Goal: Task Accomplishment & Management: Use online tool/utility

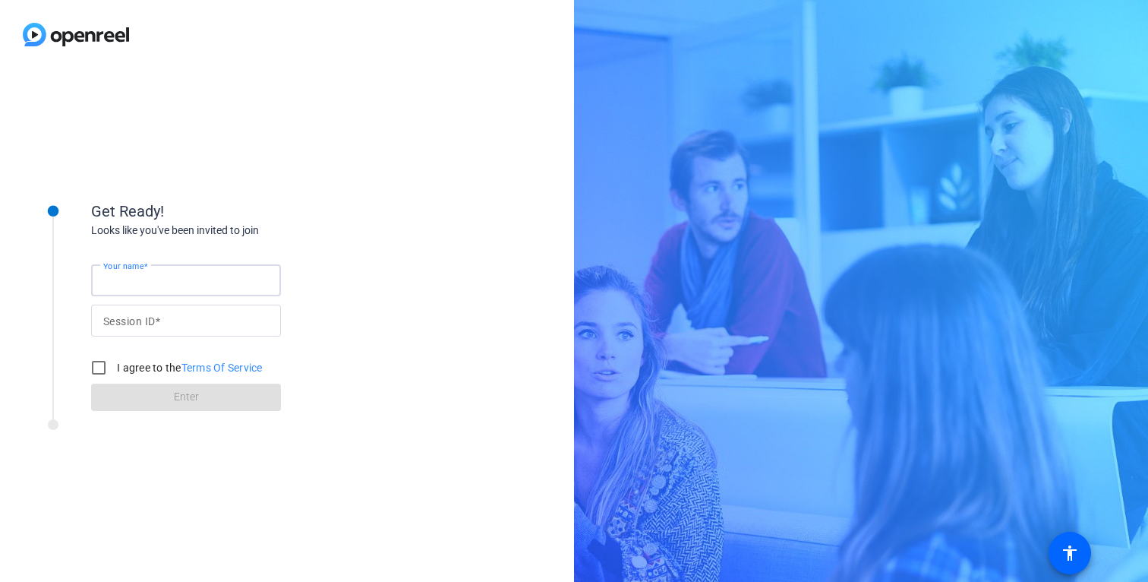
click at [205, 280] on input "Your name" at bounding box center [186, 280] width 166 height 18
click at [338, 226] on div "Looks like you've been invited to join" at bounding box center [243, 231] width 304 height 16
click at [157, 281] on span at bounding box center [159, 281] width 5 height 12
click at [156, 281] on input "Your name" at bounding box center [186, 280] width 166 height 18
type input "[PERSON_NAME]"
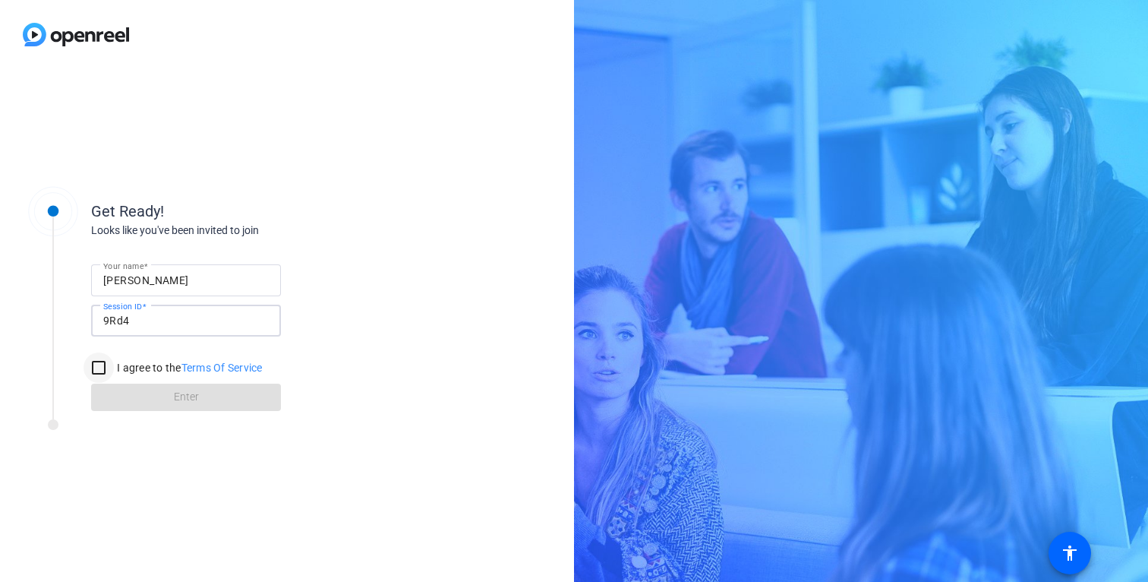
type input "9Rd4"
click at [103, 371] on input "I agree to the Terms Of Service" at bounding box center [99, 367] width 30 height 30
checkbox input "true"
click at [120, 390] on span at bounding box center [186, 397] width 190 height 36
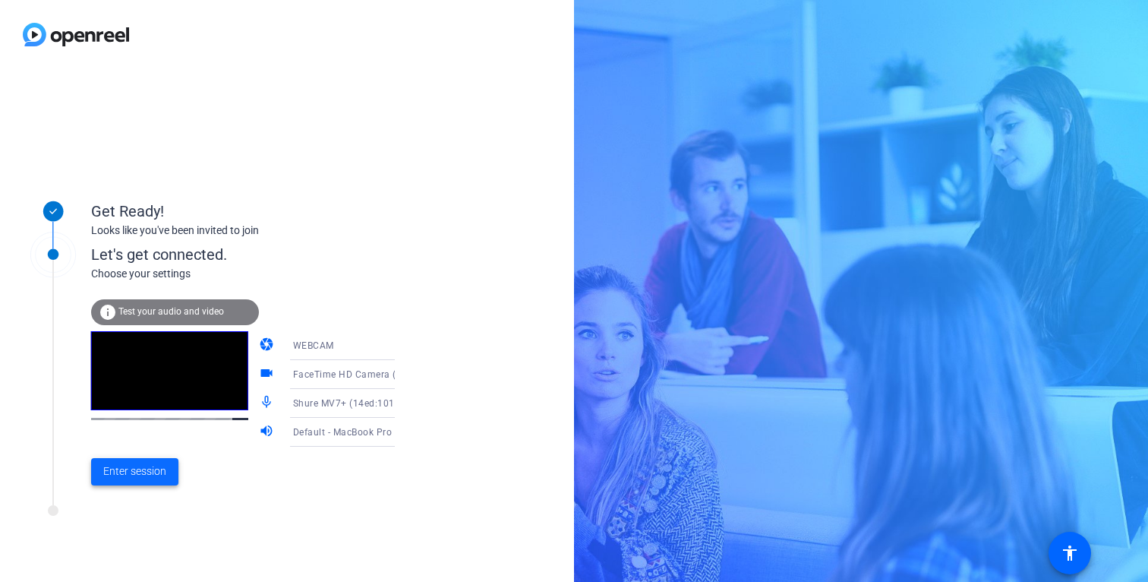
click at [162, 468] on span "Enter session" at bounding box center [134, 471] width 63 height 16
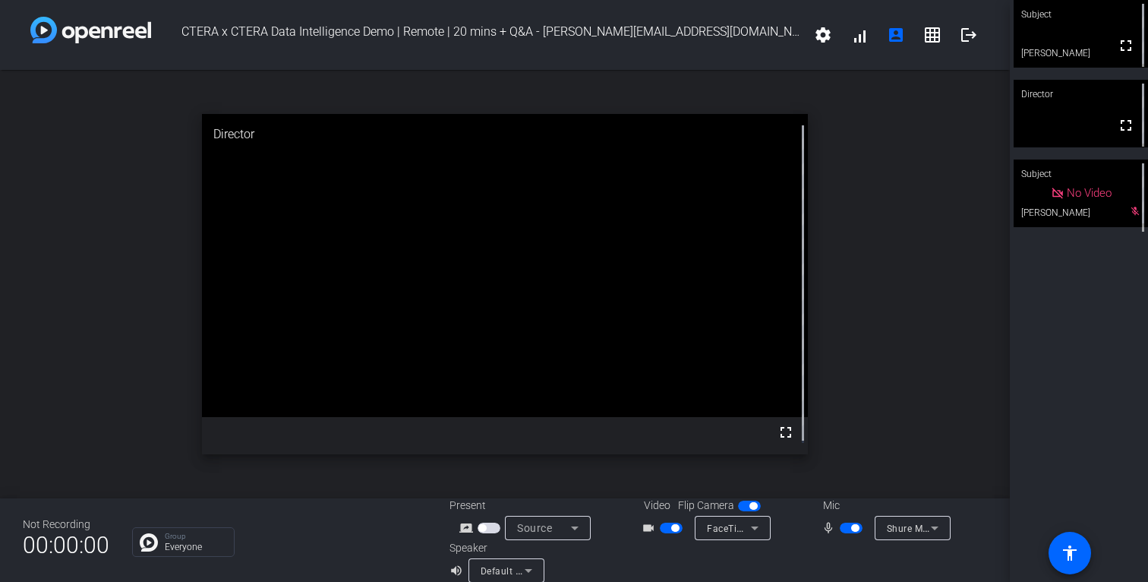
scroll to position [17, 0]
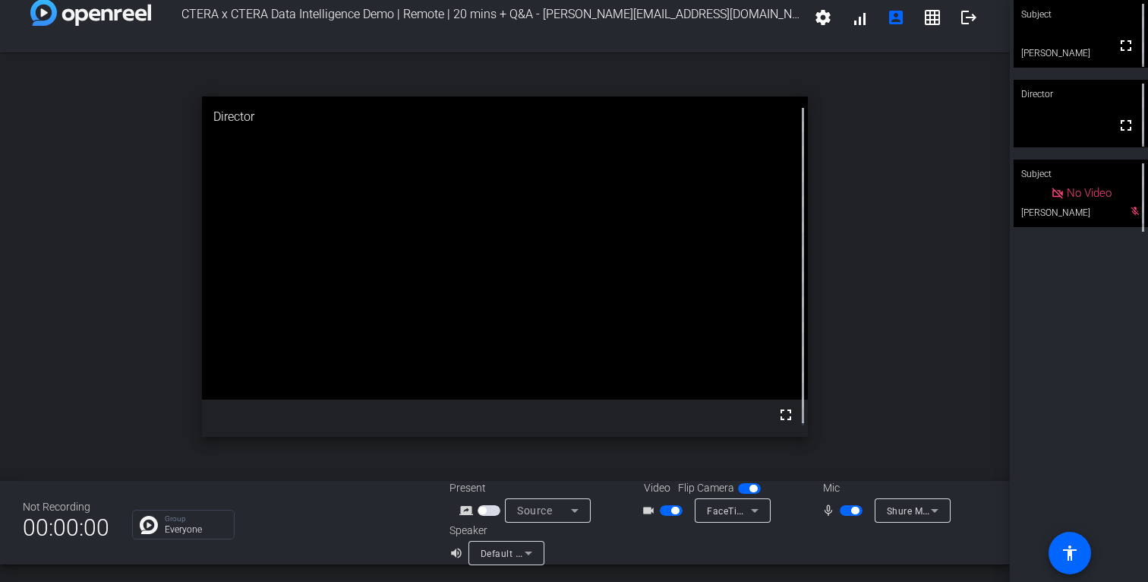
click at [893, 501] on mat-select "Shure MV7+ (14ed:1019)" at bounding box center [913, 510] width 52 height 19
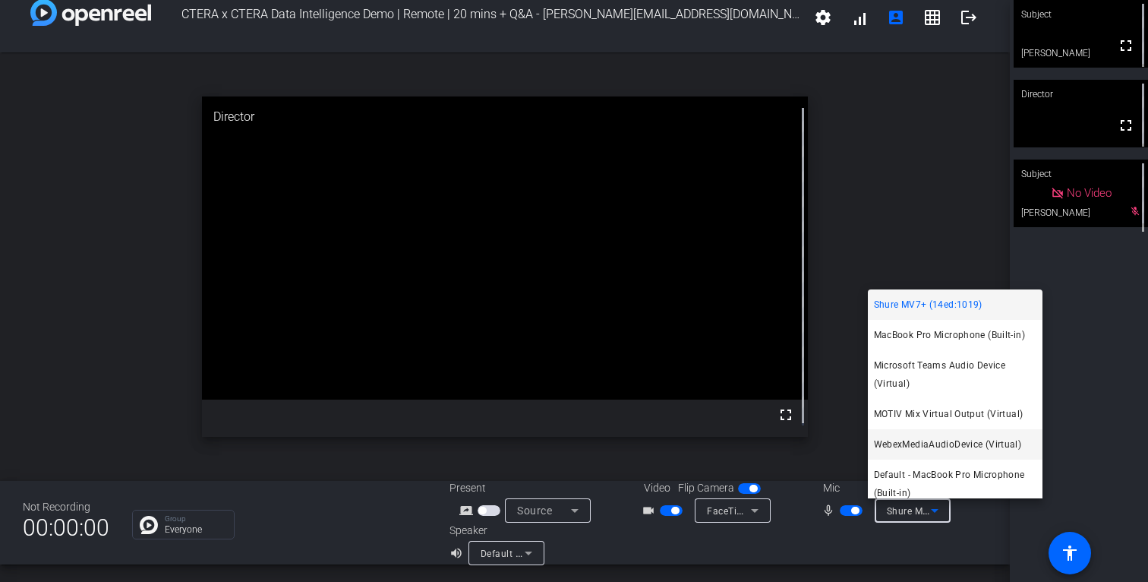
scroll to position [10, 0]
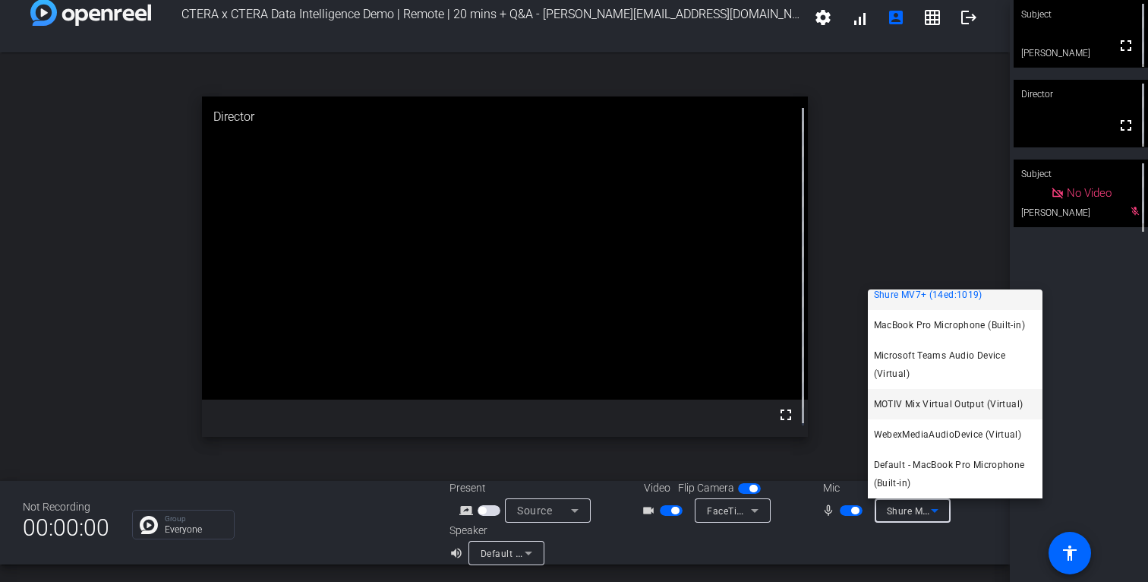
click at [924, 404] on span "MOTIV Mix Virtual Output (Virtual)" at bounding box center [949, 404] width 150 height 18
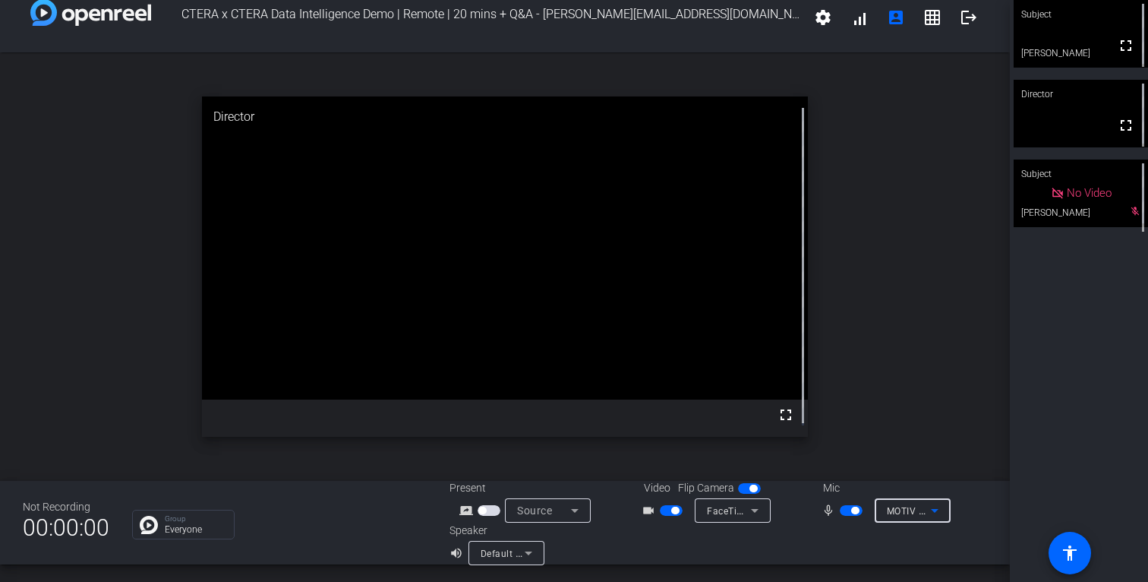
click at [689, 566] on div "CTERA x CTERA Data Intelligence Demo | Remote | 20 mins + Q&A - [PERSON_NAME][E…" at bounding box center [505, 291] width 1010 height 582
click at [896, 510] on span "MOTIV Mix Virtual Output (Virtual)" at bounding box center [963, 510] width 153 height 12
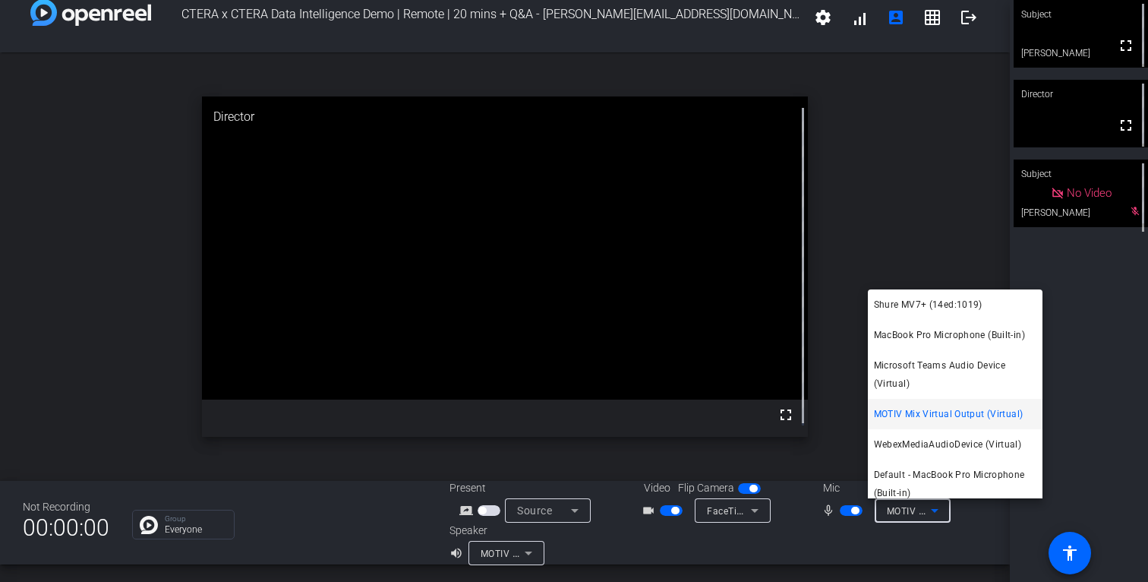
click at [796, 546] on div at bounding box center [574, 291] width 1148 height 582
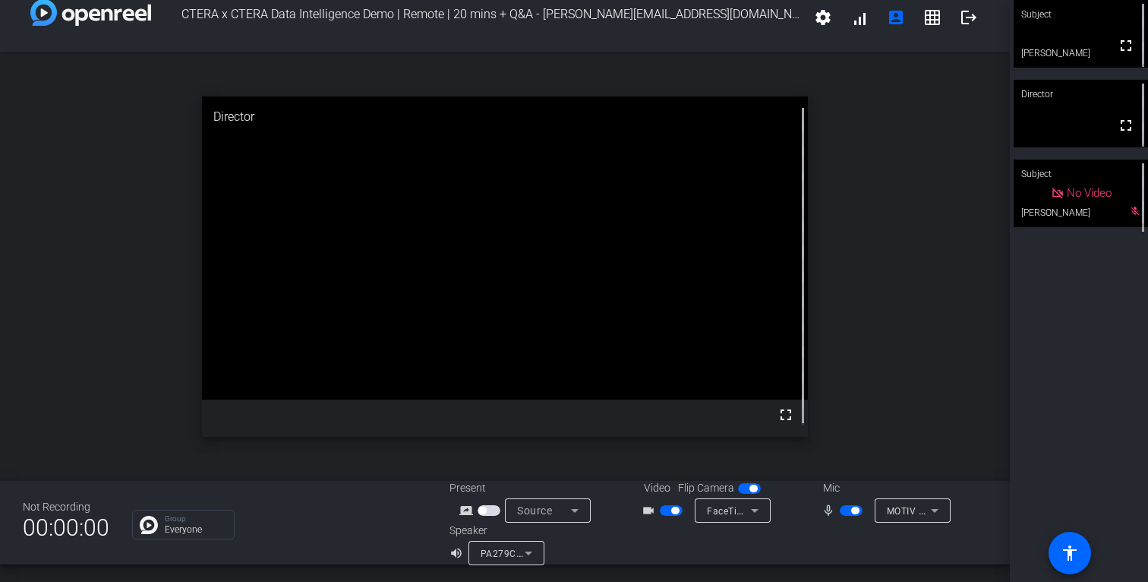
click at [521, 549] on icon at bounding box center [529, 553] width 18 height 18
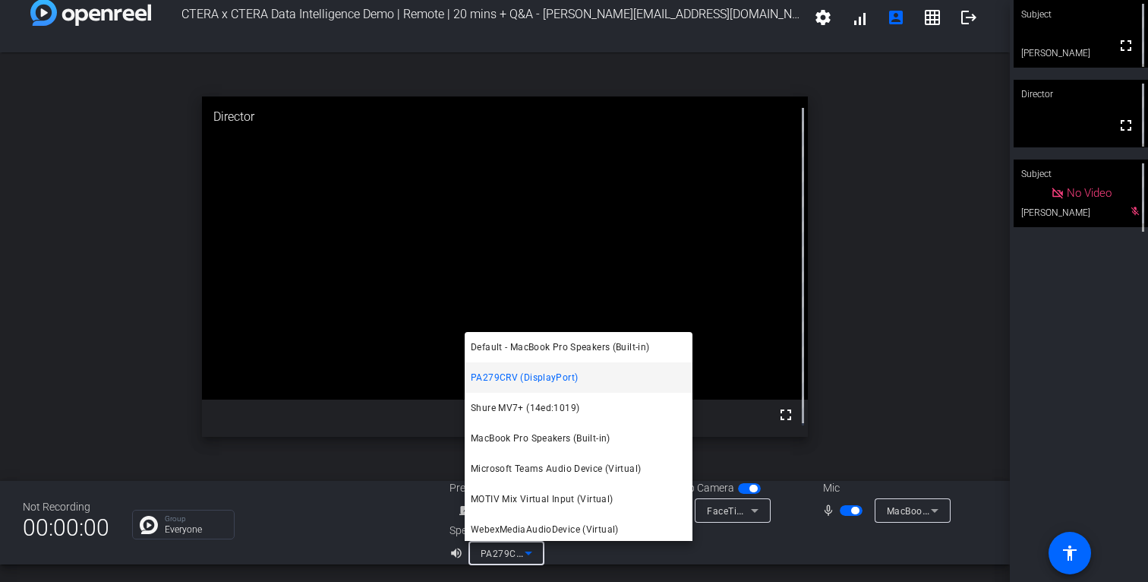
click at [898, 375] on div at bounding box center [574, 291] width 1148 height 582
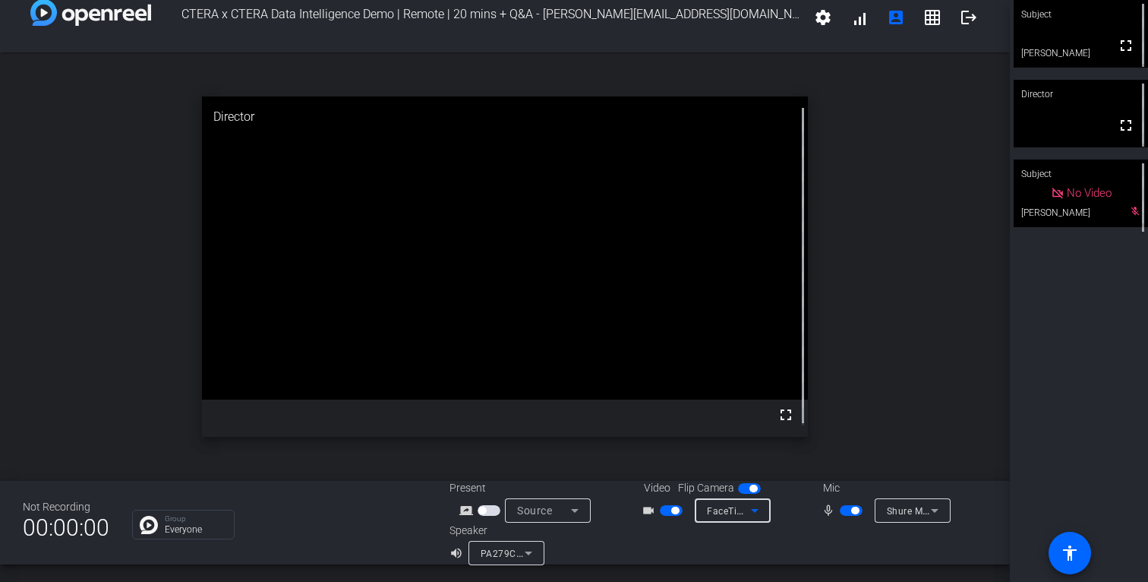
click at [746, 513] on icon at bounding box center [755, 510] width 18 height 18
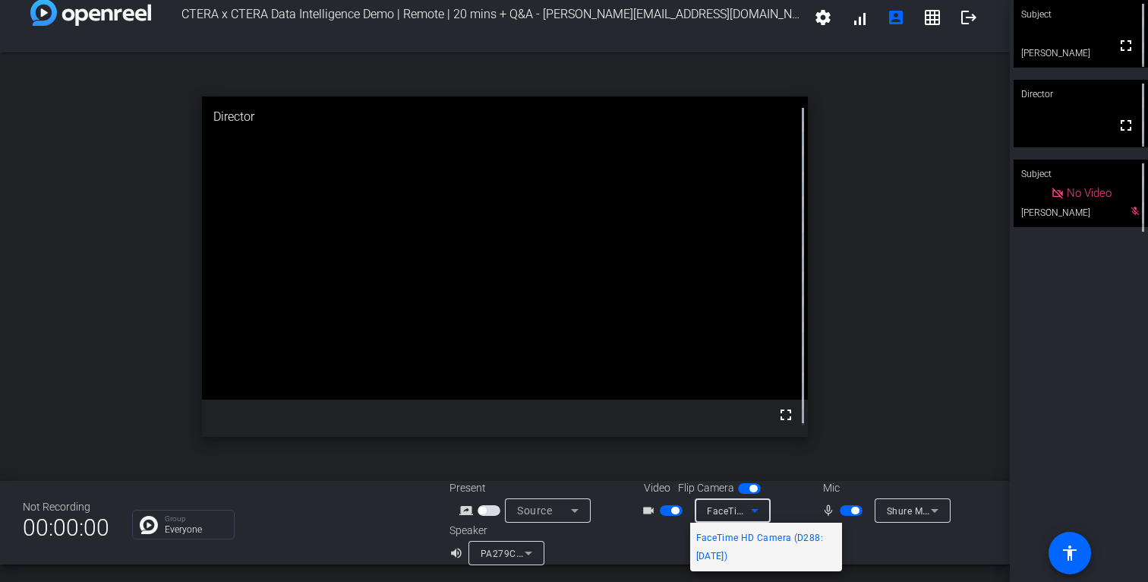
click at [892, 464] on div at bounding box center [574, 291] width 1148 height 582
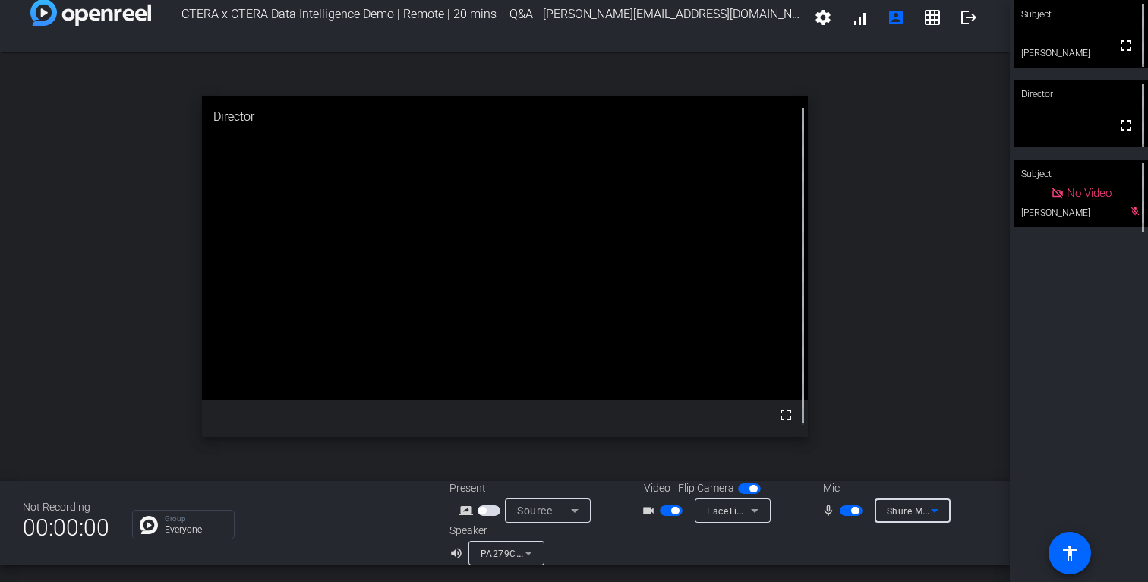
click at [926, 510] on icon at bounding box center [935, 510] width 18 height 18
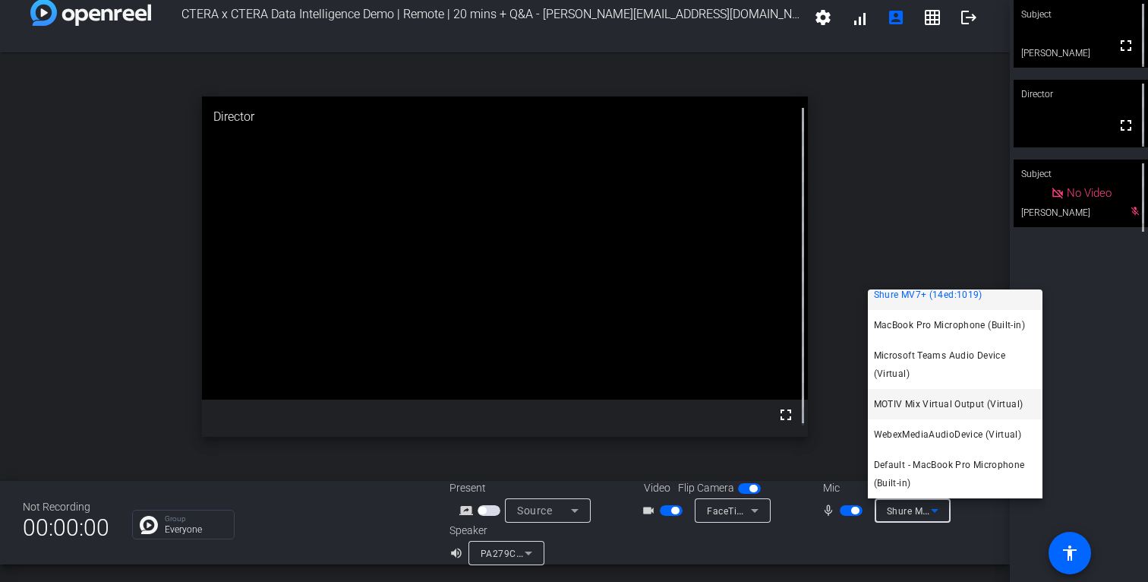
click at [931, 402] on span "MOTIV Mix Virtual Output (Virtual)" at bounding box center [949, 404] width 150 height 18
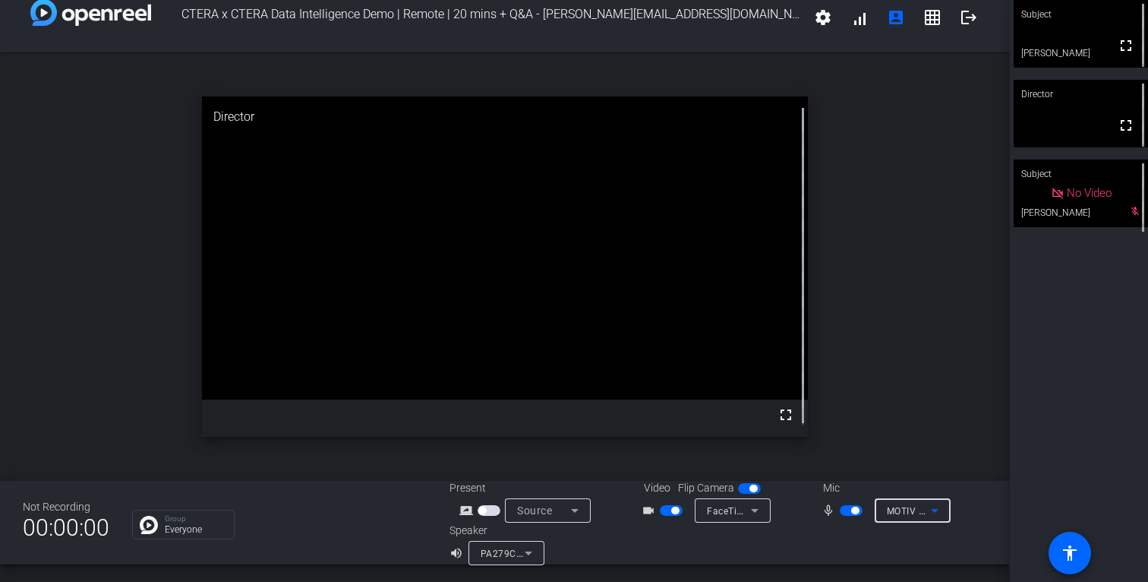
click at [574, 511] on icon at bounding box center [575, 510] width 18 height 18
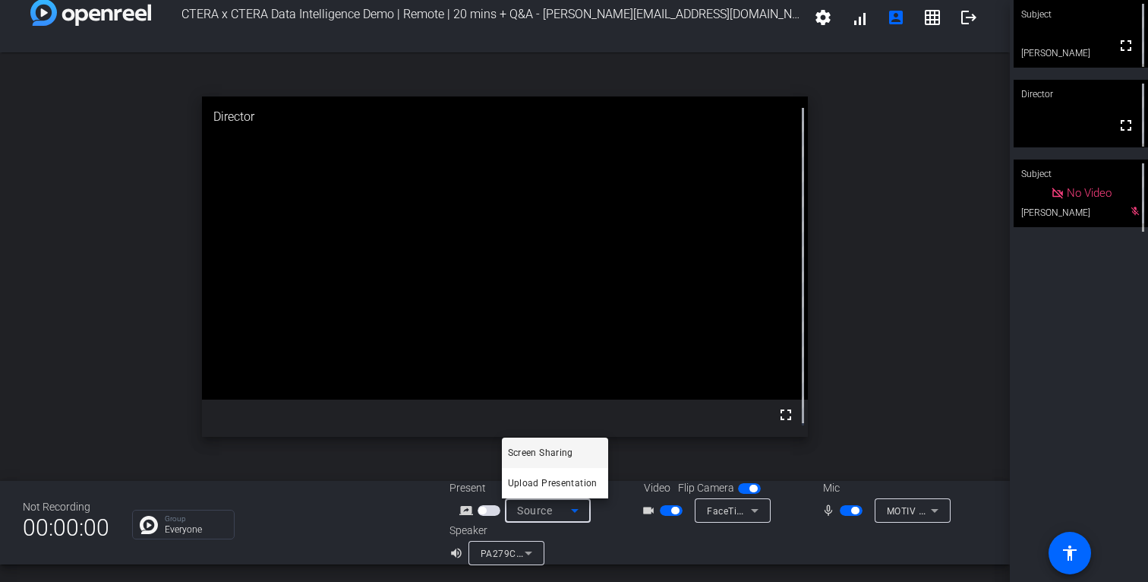
click at [611, 536] on div at bounding box center [574, 291] width 1148 height 582
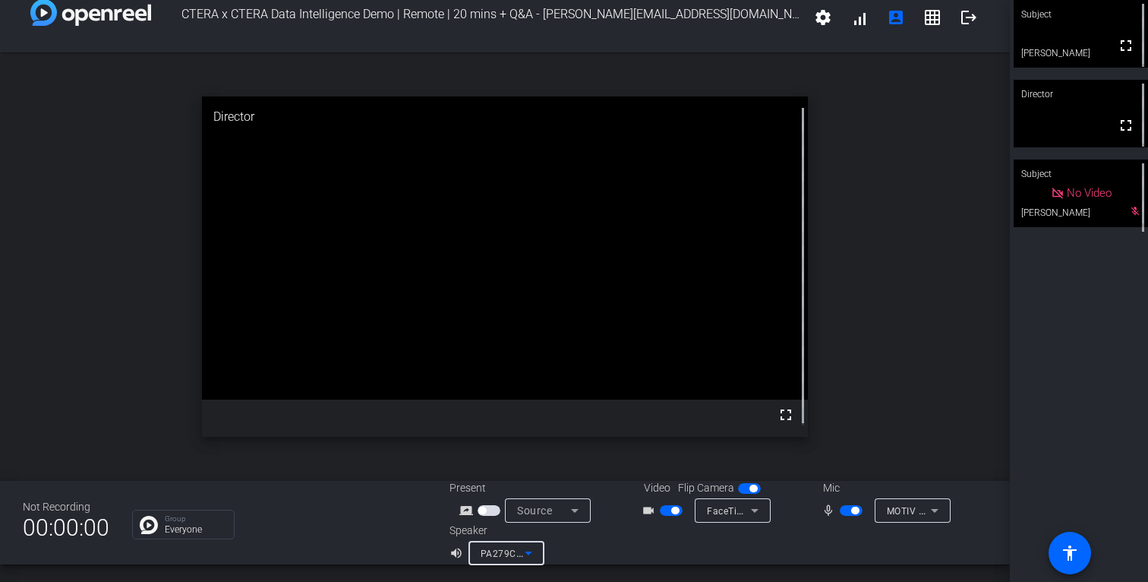
click at [528, 551] on icon at bounding box center [529, 553] width 8 height 4
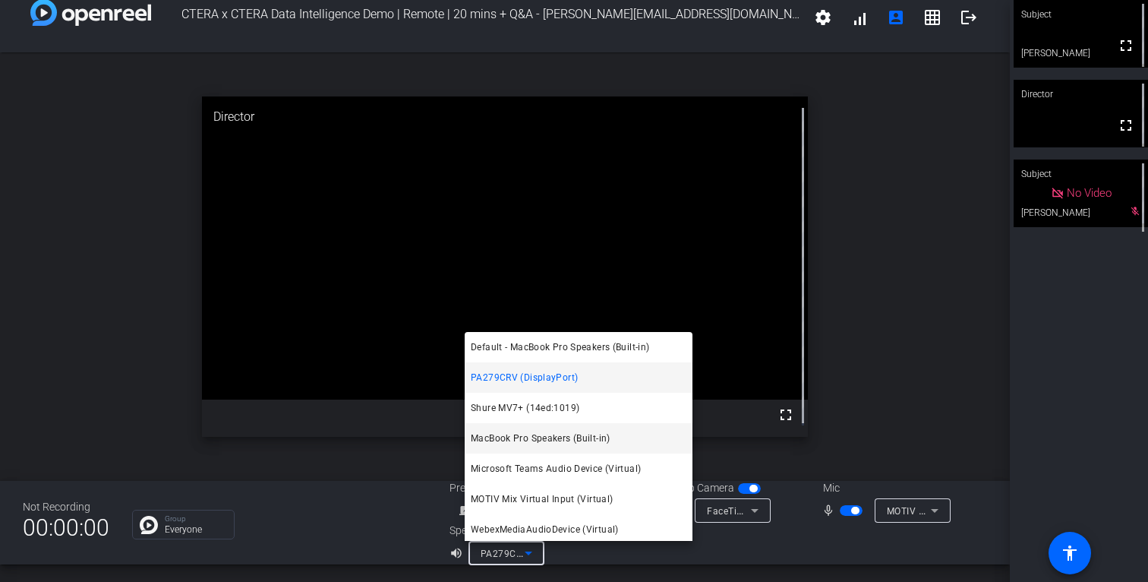
click at [555, 441] on span "MacBook Pro Speakers (Built-in)" at bounding box center [541, 438] width 140 height 18
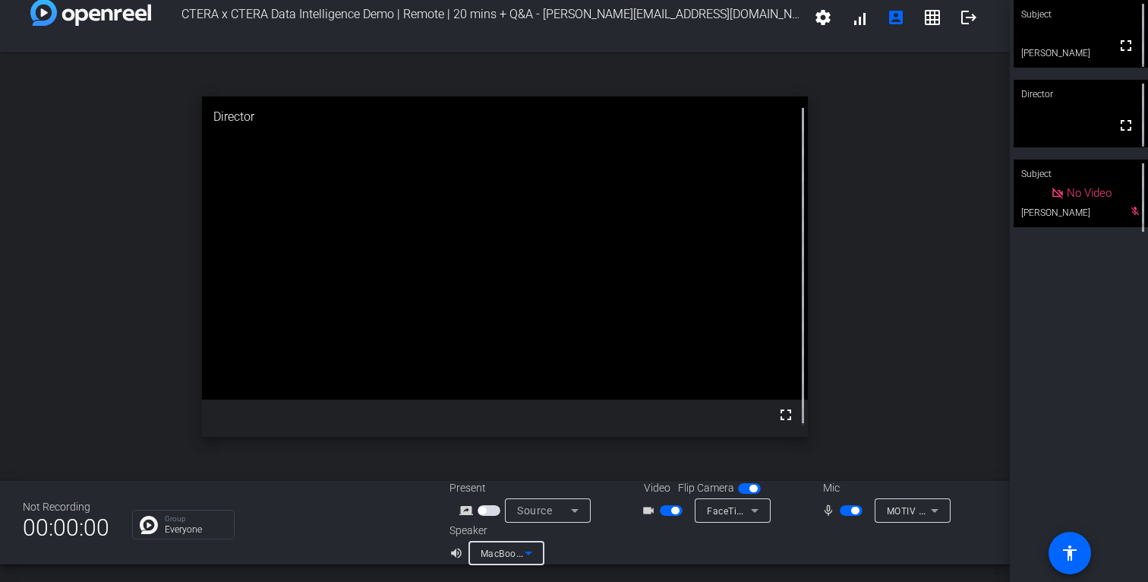
click at [911, 510] on span "MOTIV Mix Virtual Output (Virtual)" at bounding box center [963, 510] width 153 height 12
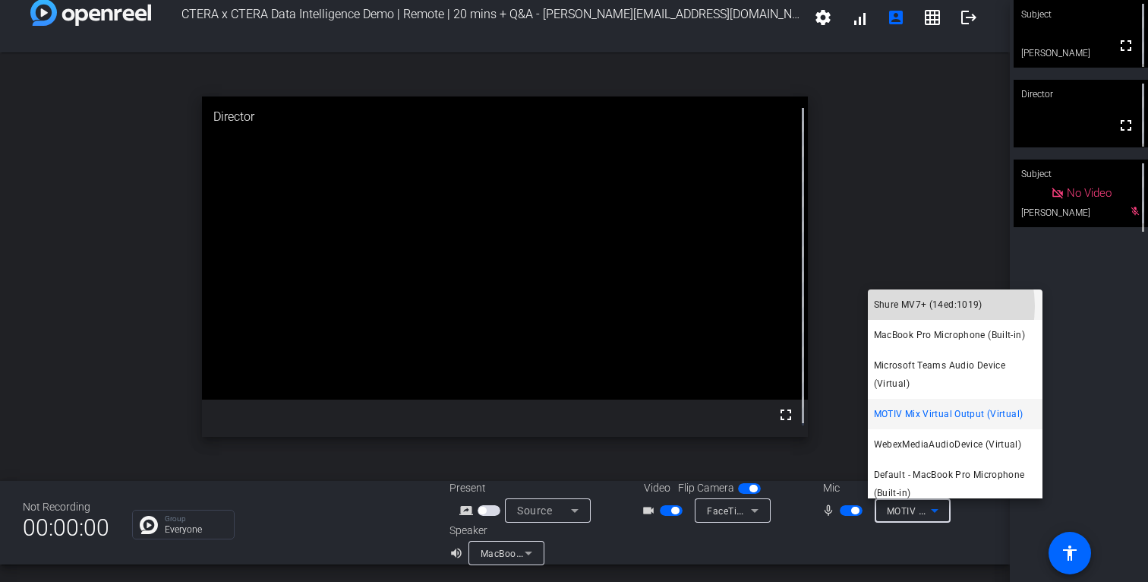
click at [916, 306] on span "Shure MV7+ (14ed:1019)" at bounding box center [928, 304] width 109 height 18
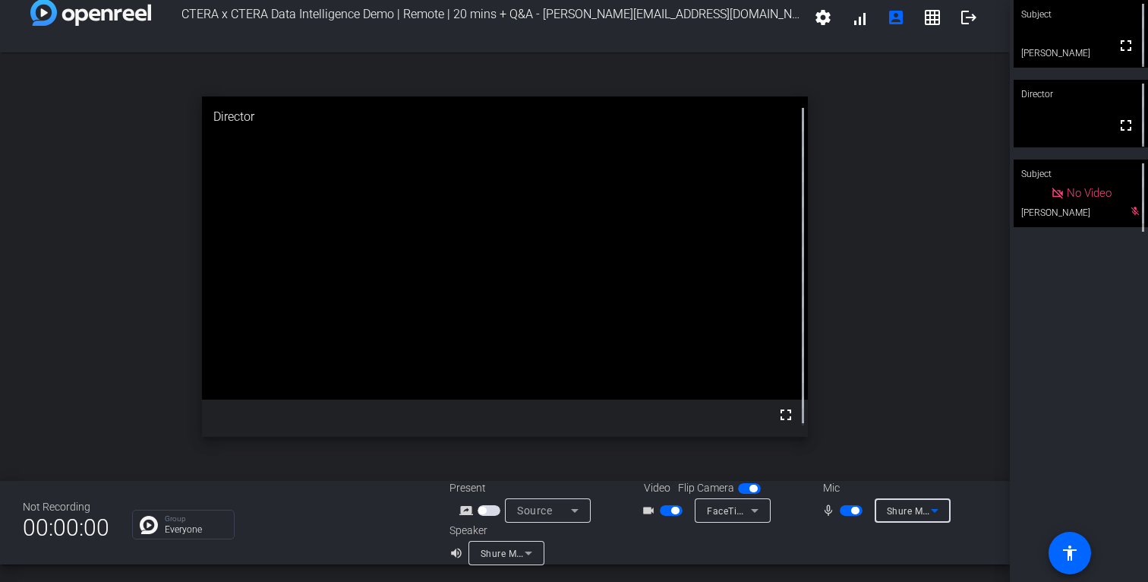
click at [911, 515] on span "Shure MV7+ (14ed:1019)" at bounding box center [942, 510] width 111 height 12
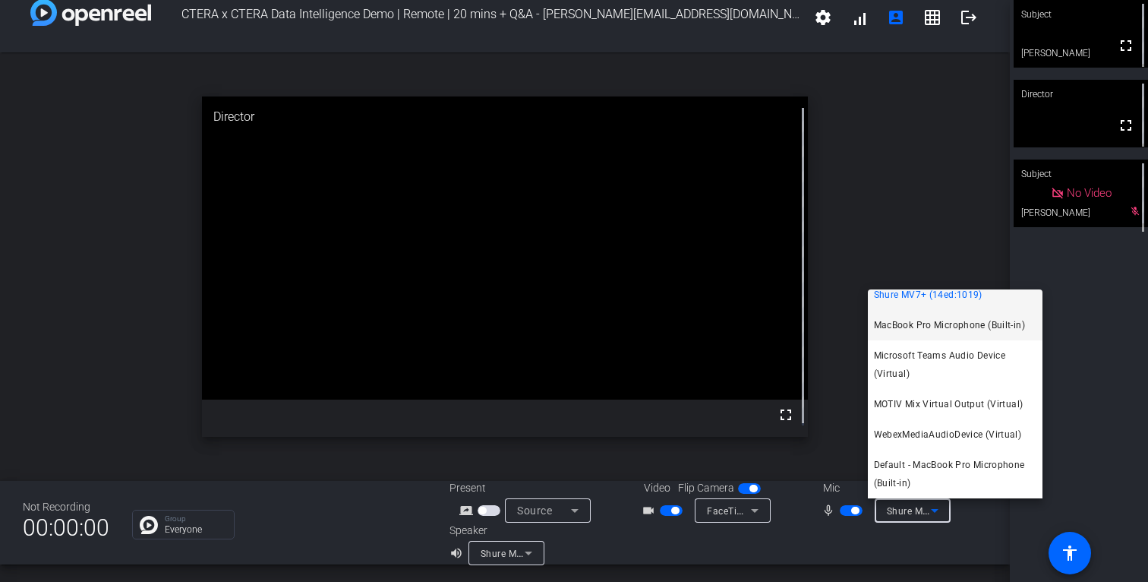
scroll to position [0, 0]
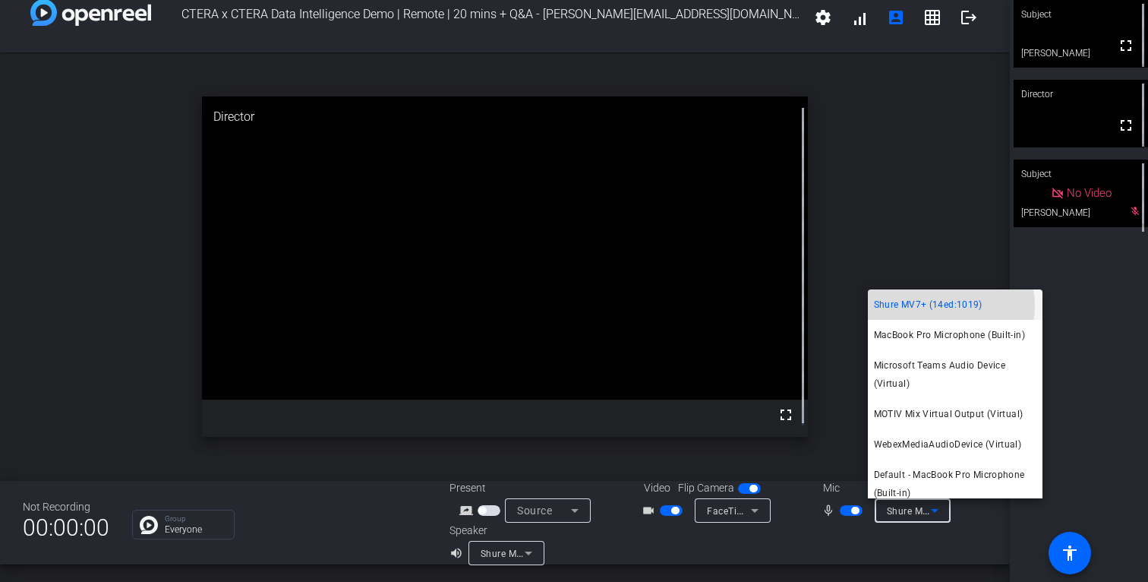
click at [941, 305] on span "Shure MV7+ (14ed:1019)" at bounding box center [928, 304] width 109 height 18
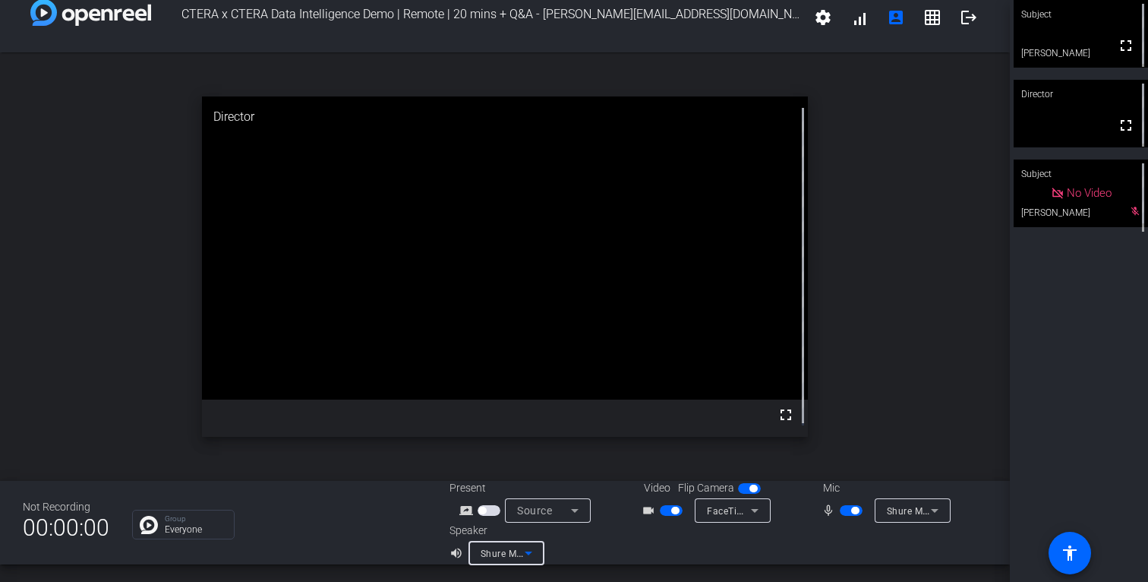
click at [532, 548] on icon at bounding box center [529, 553] width 18 height 18
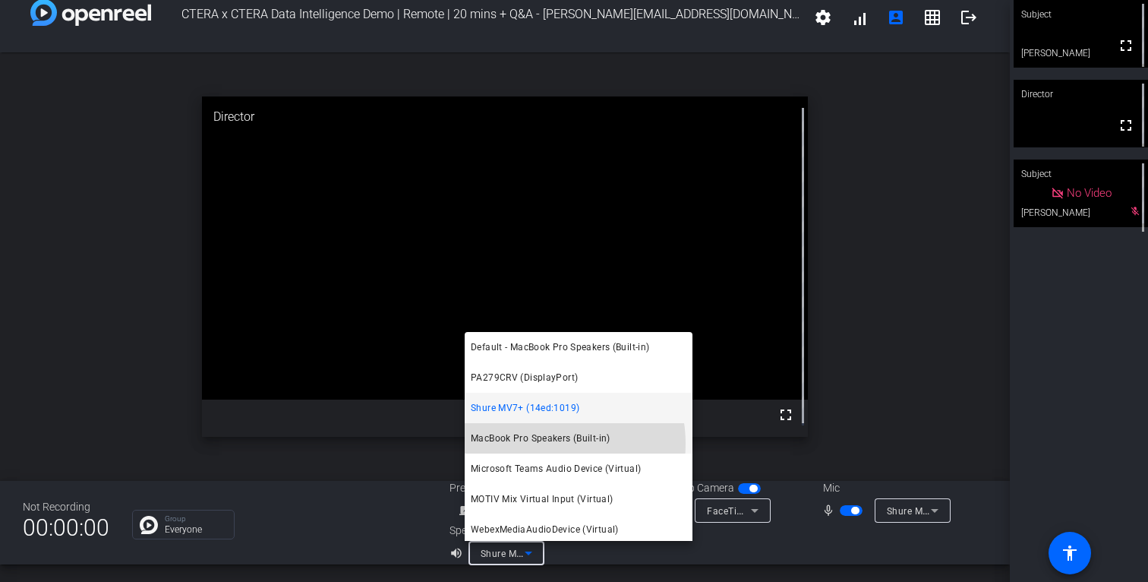
click at [538, 444] on span "MacBook Pro Speakers (Built-in)" at bounding box center [541, 438] width 140 height 18
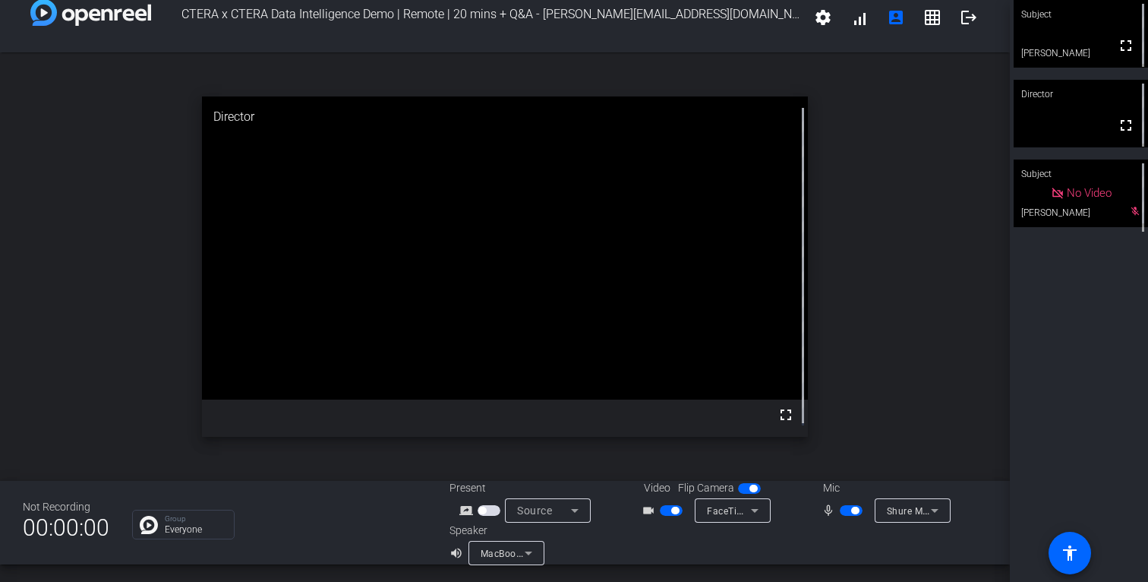
click at [284, 548] on div "Not Recording 00:00:00 Group Everyone Present screen_share_outline Source Video…" at bounding box center [505, 523] width 1010 height 84
click at [901, 513] on span "Shure MV7+ (14ed:1019)" at bounding box center [942, 510] width 111 height 12
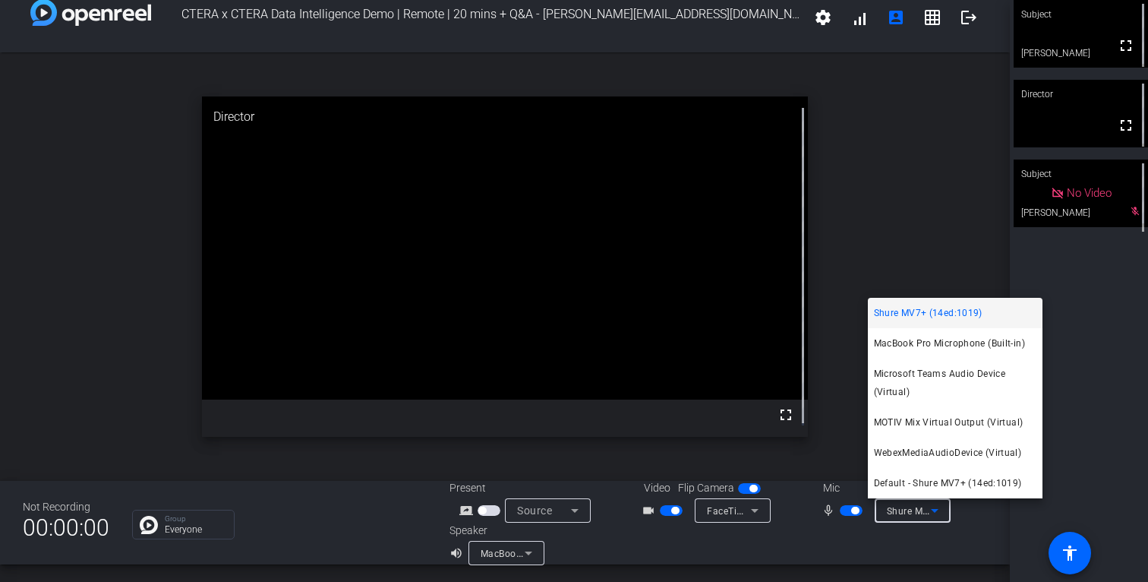
click at [917, 265] on div at bounding box center [574, 291] width 1148 height 582
click at [916, 271] on div "open_in_new Director fullscreen" at bounding box center [505, 266] width 1010 height 428
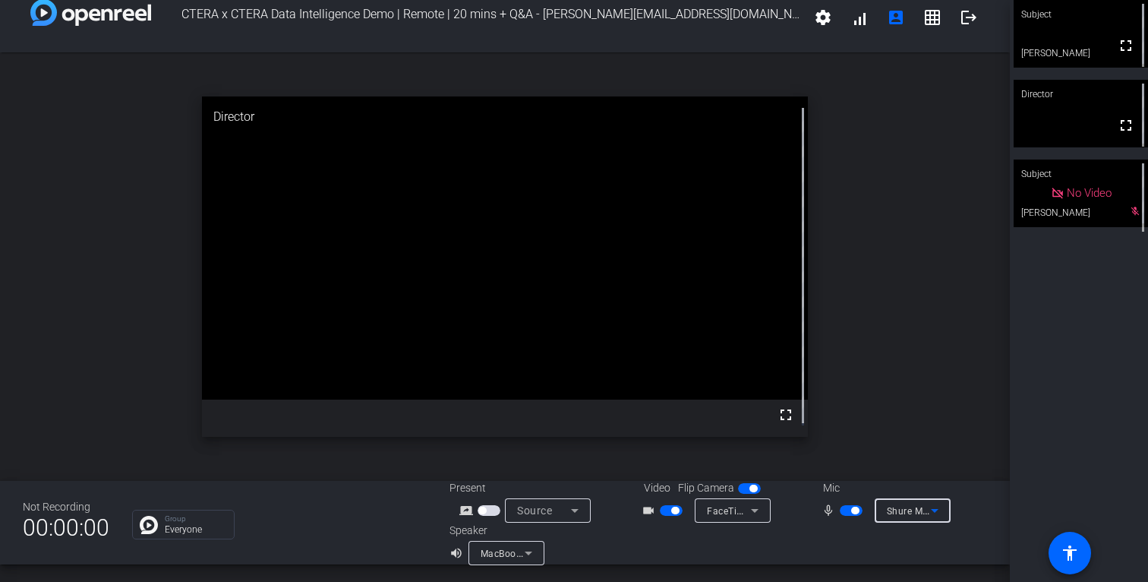
click at [887, 506] on span "Shure MV7+ (14ed:1019)" at bounding box center [942, 510] width 111 height 12
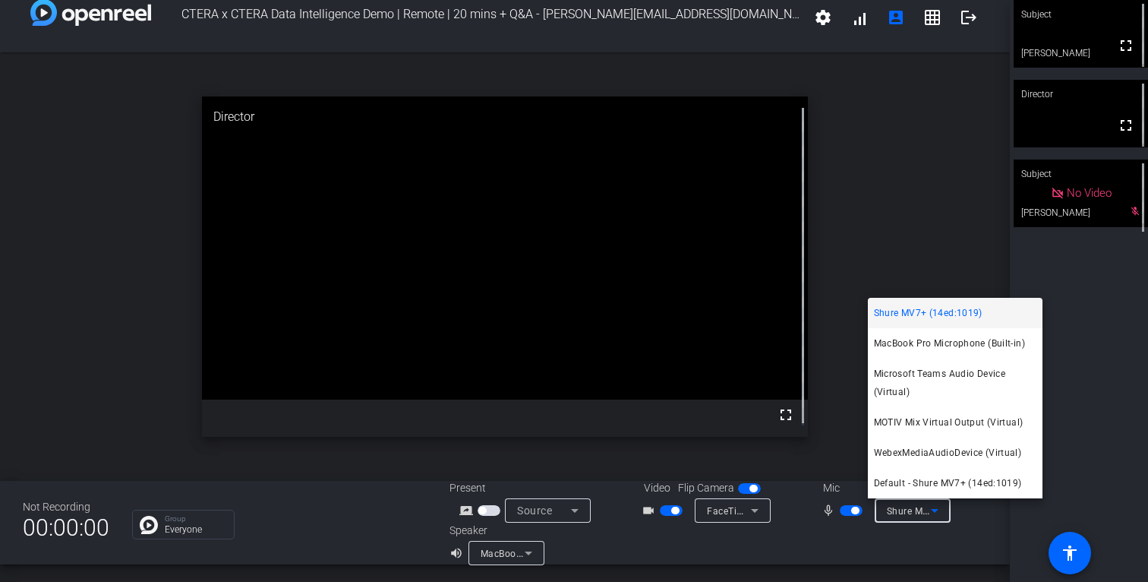
click at [935, 316] on span "Shure MV7+ (14ed:1019)" at bounding box center [928, 313] width 109 height 18
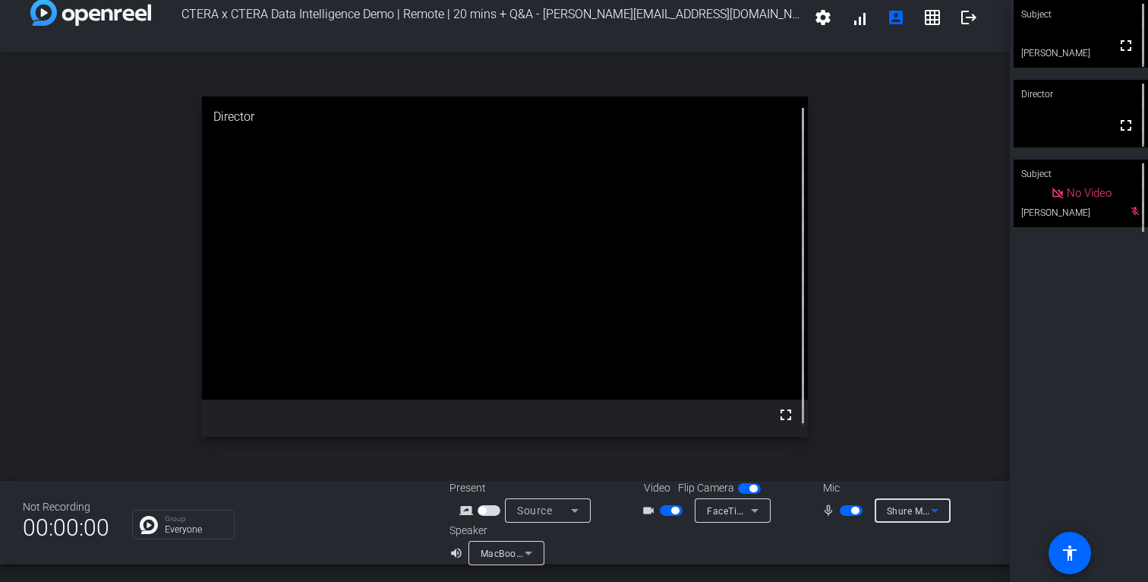
click at [908, 510] on span "Shure MV7+ (14ed:1019)" at bounding box center [942, 510] width 111 height 12
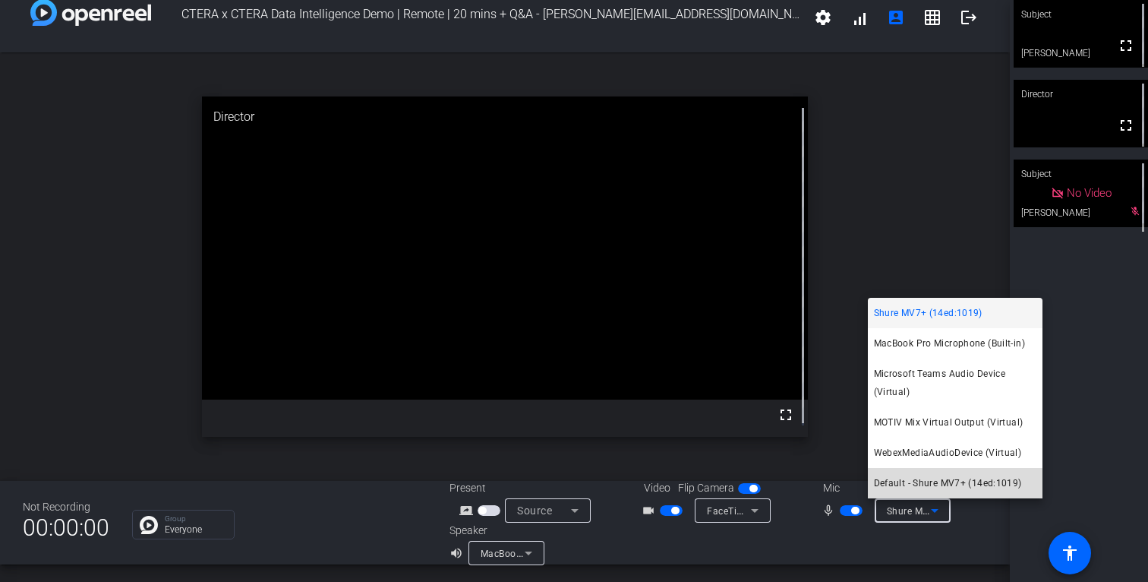
click at [921, 492] on mat-option "Default - Shure MV7+ (14ed:1019)" at bounding box center [955, 483] width 175 height 30
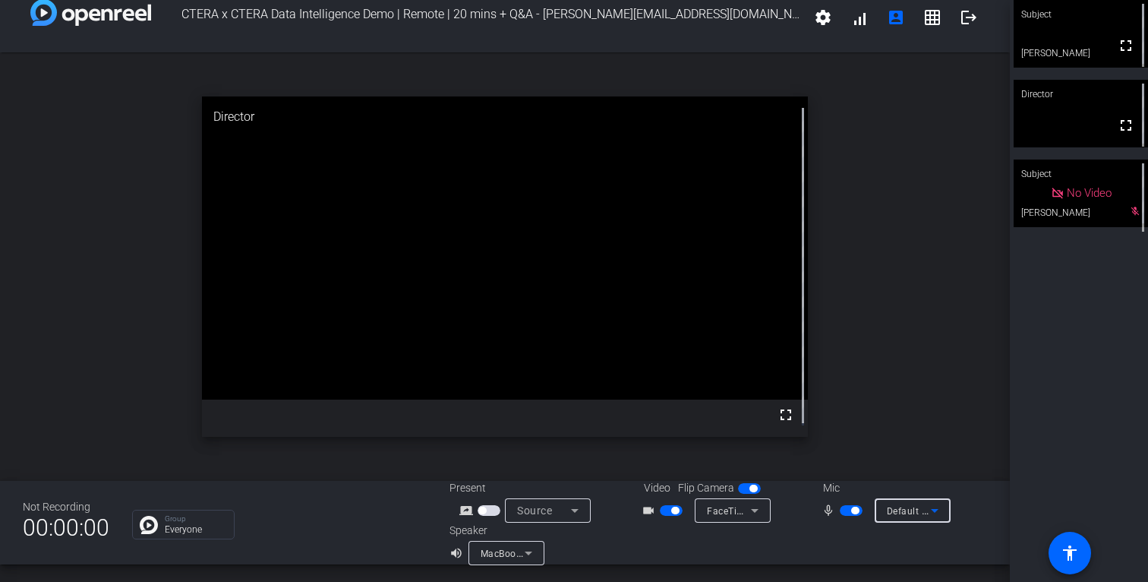
click at [918, 504] on div "Default - Shure MV7+ (14ed:1019)" at bounding box center [913, 510] width 52 height 19
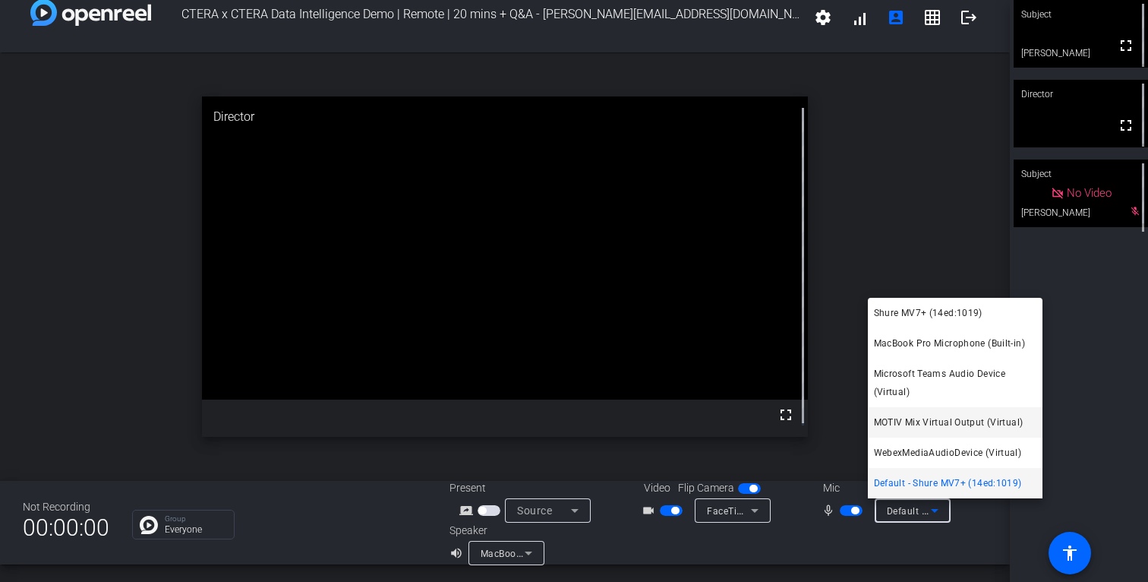
click at [943, 427] on span "MOTIV Mix Virtual Output (Virtual)" at bounding box center [949, 422] width 150 height 18
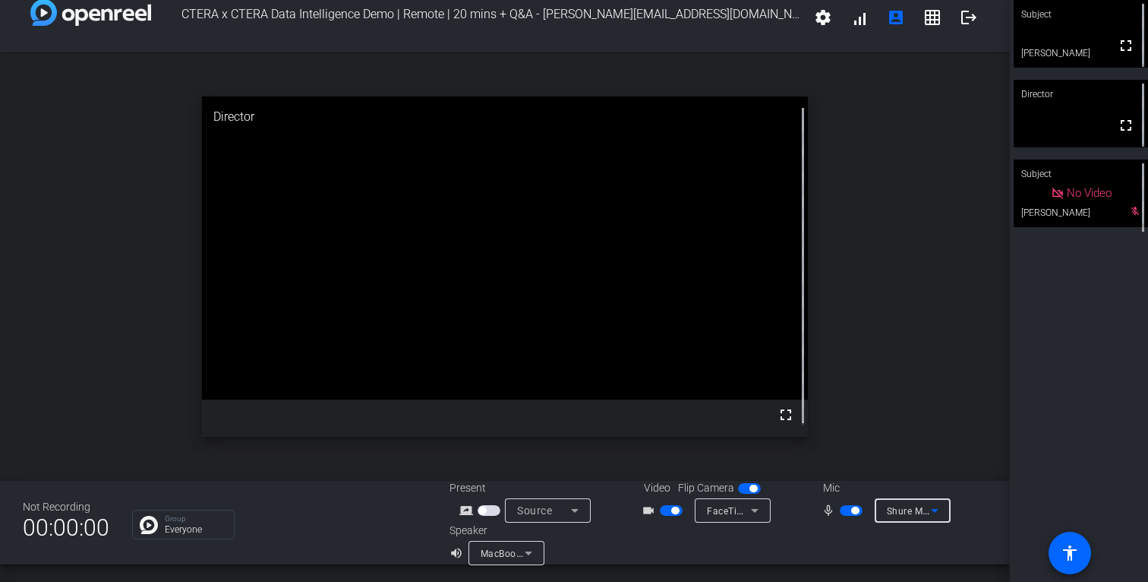
click at [895, 511] on span "Shure MV7+ (14ed:1019)" at bounding box center [942, 510] width 111 height 12
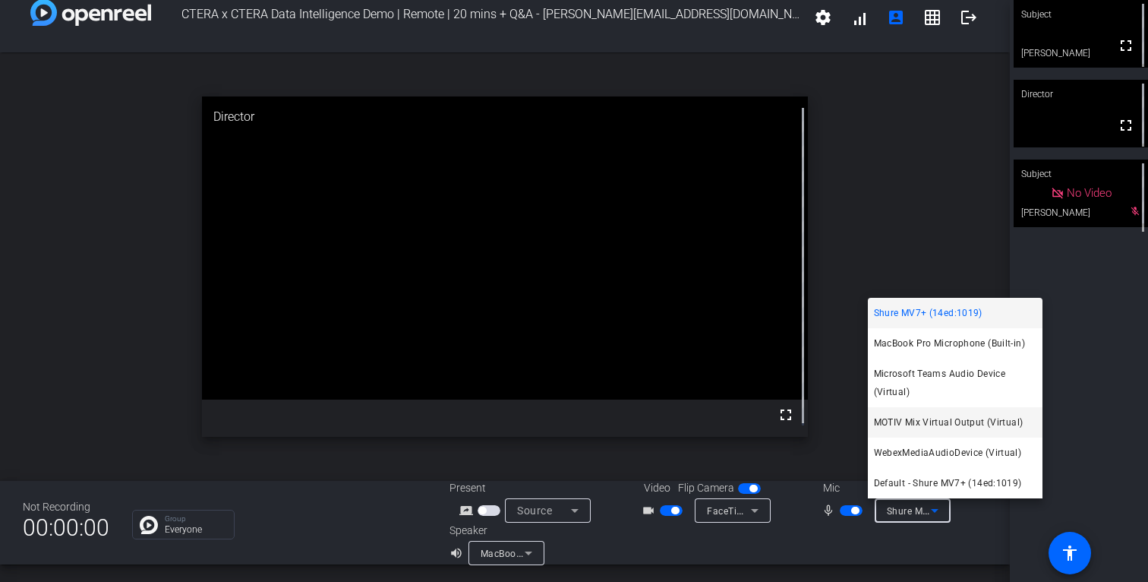
click at [939, 423] on span "MOTIV Mix Virtual Output (Virtual)" at bounding box center [949, 422] width 150 height 18
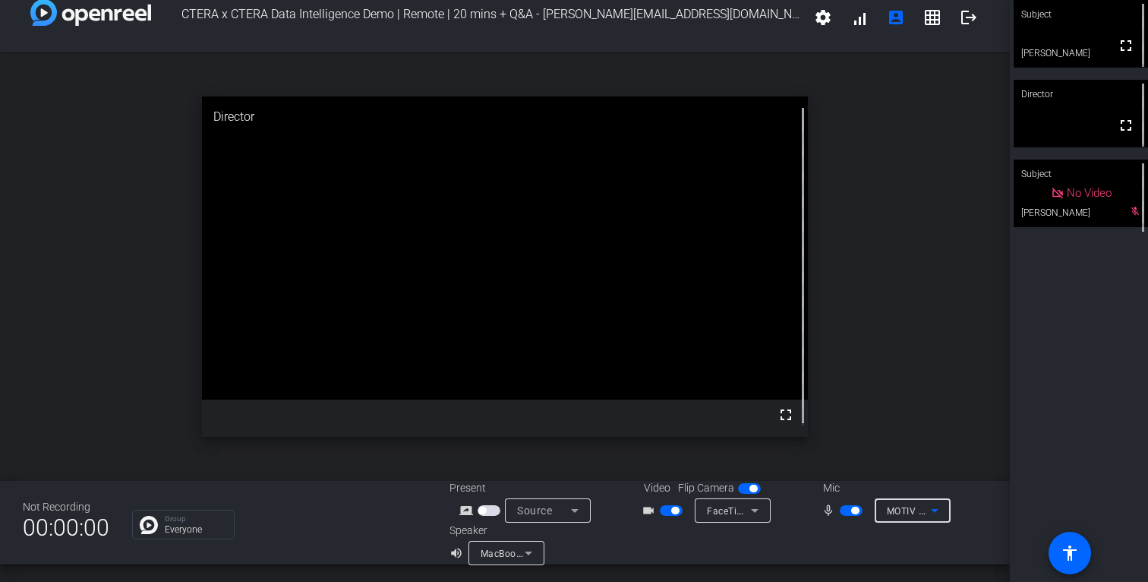
click at [931, 510] on icon at bounding box center [935, 511] width 8 height 4
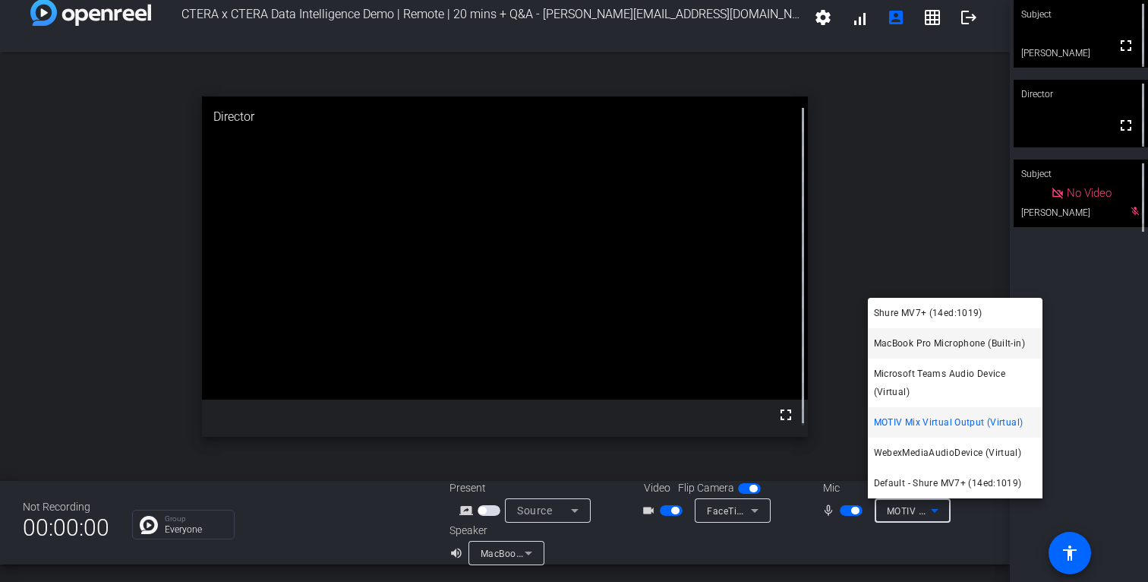
click at [935, 334] on span "MacBook Pro Microphone (Built-in)" at bounding box center [949, 343] width 151 height 18
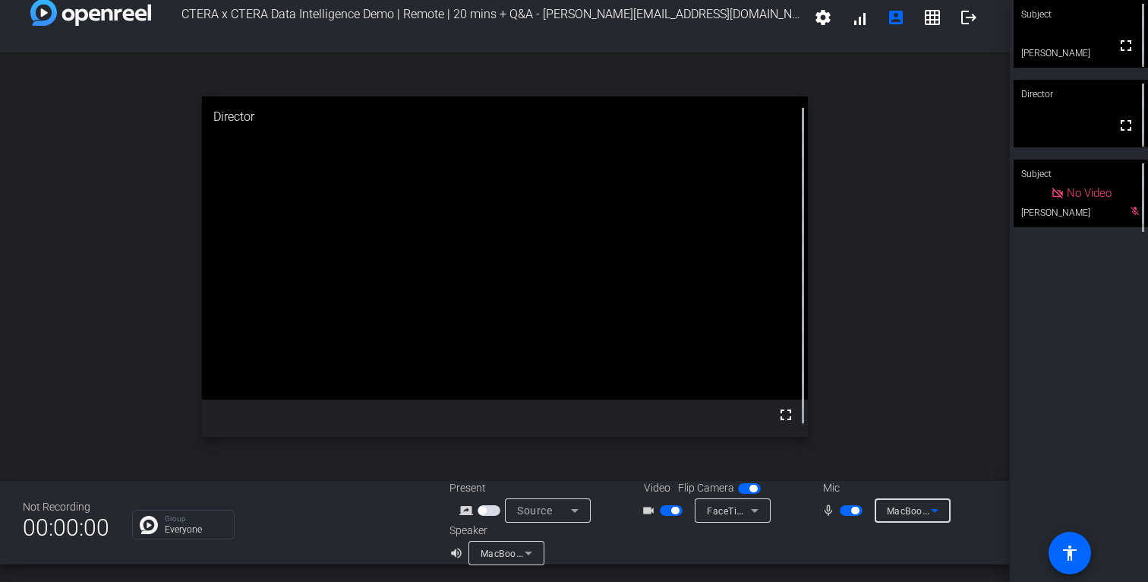
click at [907, 509] on span "MacBook Pro Microphone (Built-in)" at bounding box center [964, 510] width 155 height 12
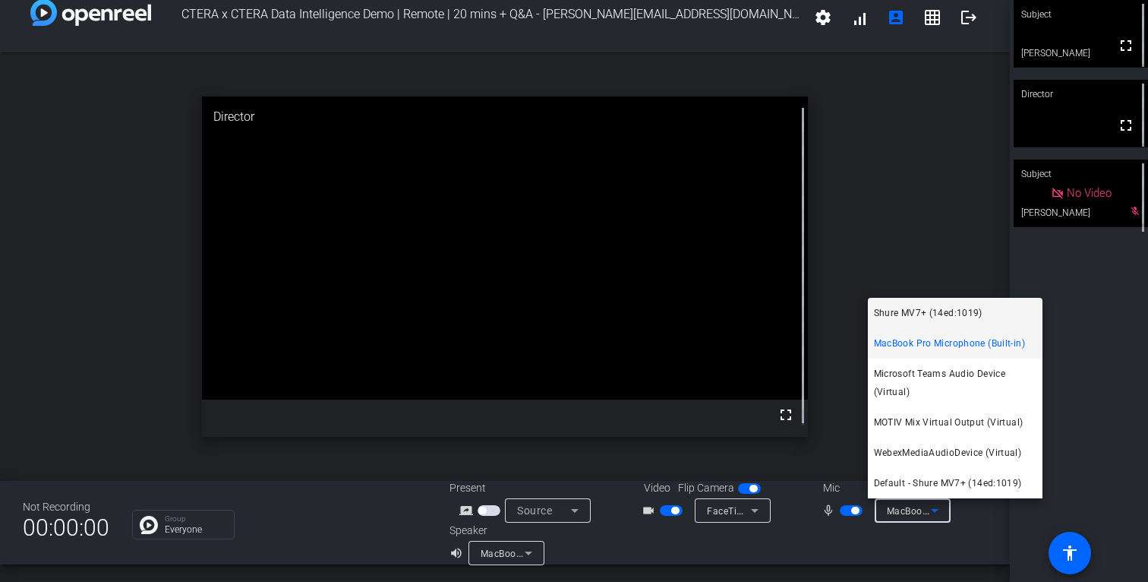
click at [915, 320] on span "Shure MV7+ (14ed:1019)" at bounding box center [928, 313] width 109 height 18
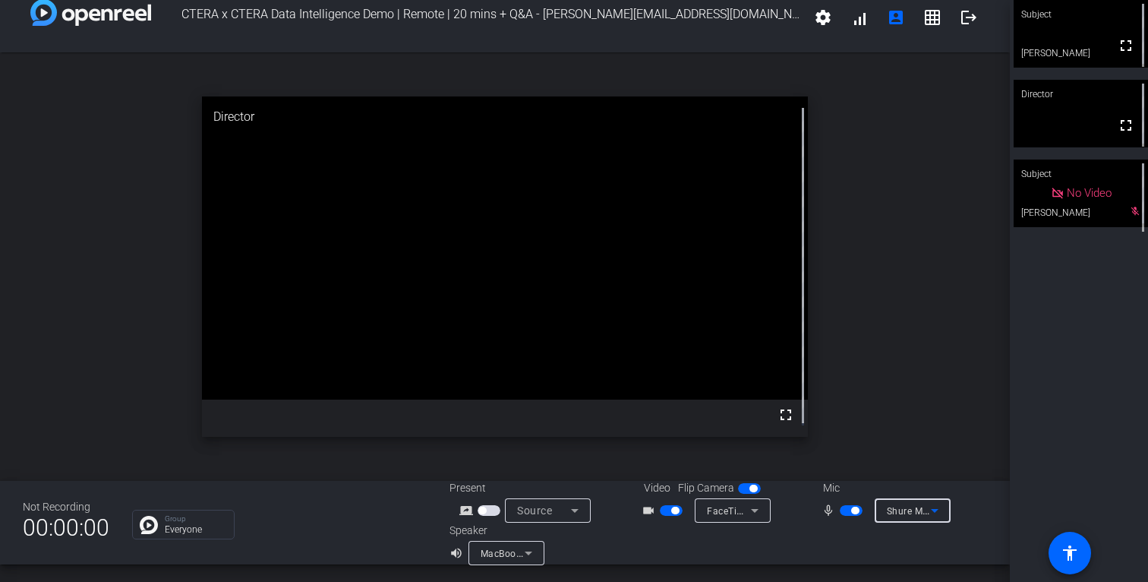
click at [159, 58] on div "open_in_new Director fullscreen" at bounding box center [505, 266] width 1010 height 428
click at [926, 504] on icon at bounding box center [935, 510] width 18 height 18
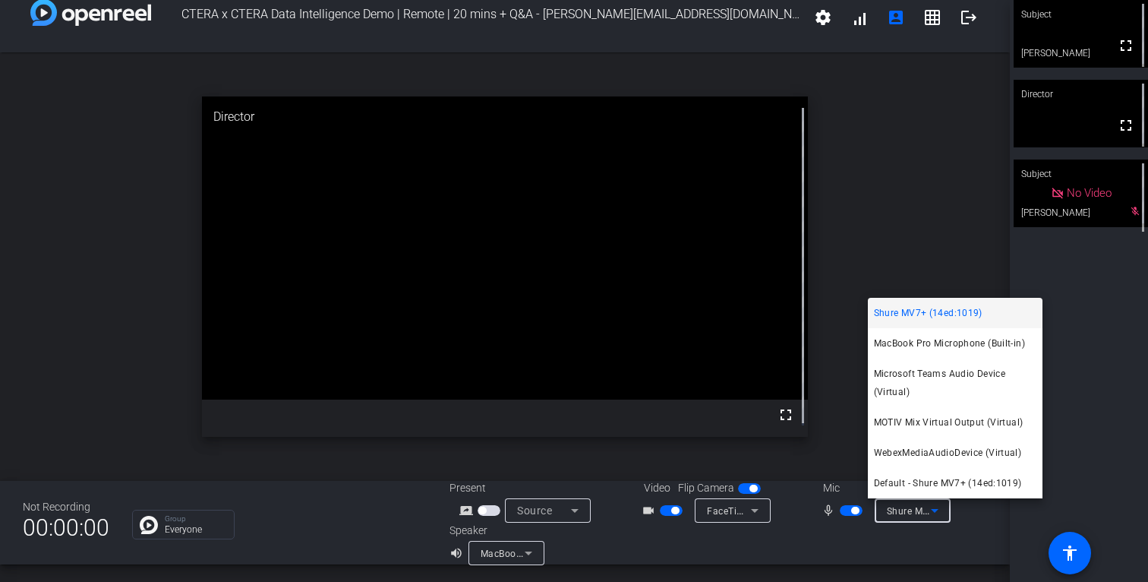
click at [829, 349] on div at bounding box center [574, 291] width 1148 height 582
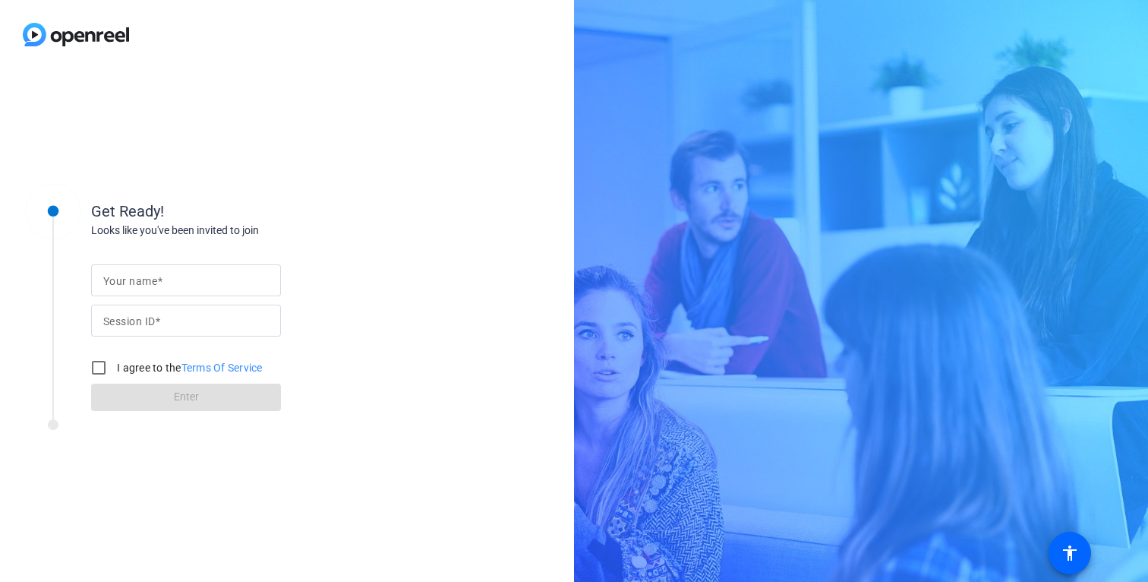
click at [188, 278] on input "Your name" at bounding box center [186, 280] width 166 height 18
type input "[PERSON_NAME]"
click at [149, 321] on mat-label "Session ID" at bounding box center [129, 321] width 52 height 12
click at [149, 321] on input "Session ID" at bounding box center [186, 320] width 166 height 18
click at [220, 314] on input "Session ID" at bounding box center [186, 320] width 166 height 18
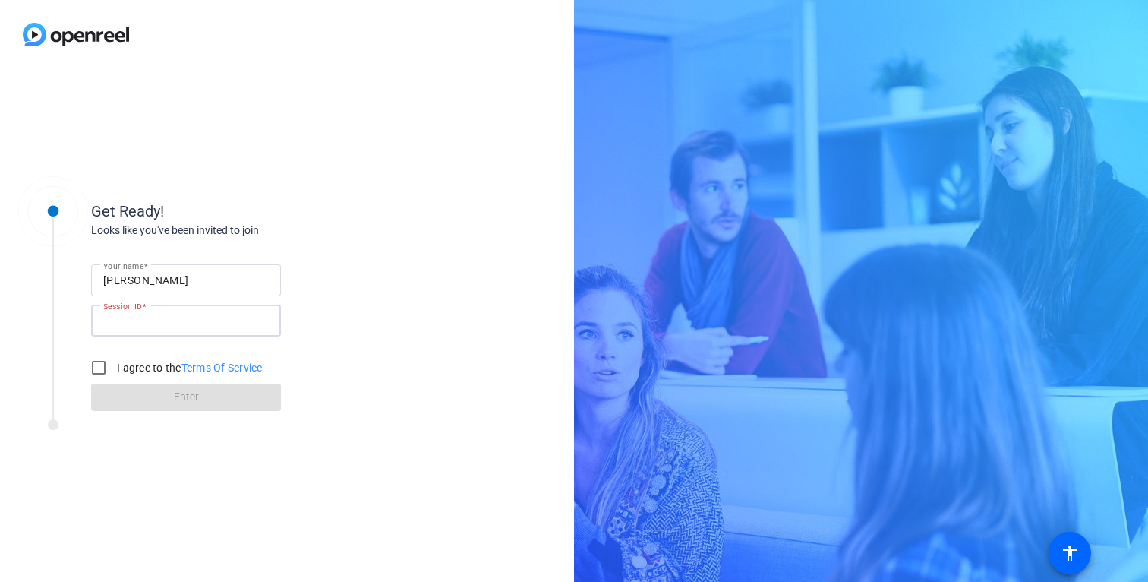
paste input "9Rd4"
click at [166, 320] on input "9Rd4" at bounding box center [186, 320] width 166 height 18
type input "9Rd4"
click at [103, 364] on input "I agree to the Terms Of Service" at bounding box center [99, 367] width 30 height 30
checkbox input "true"
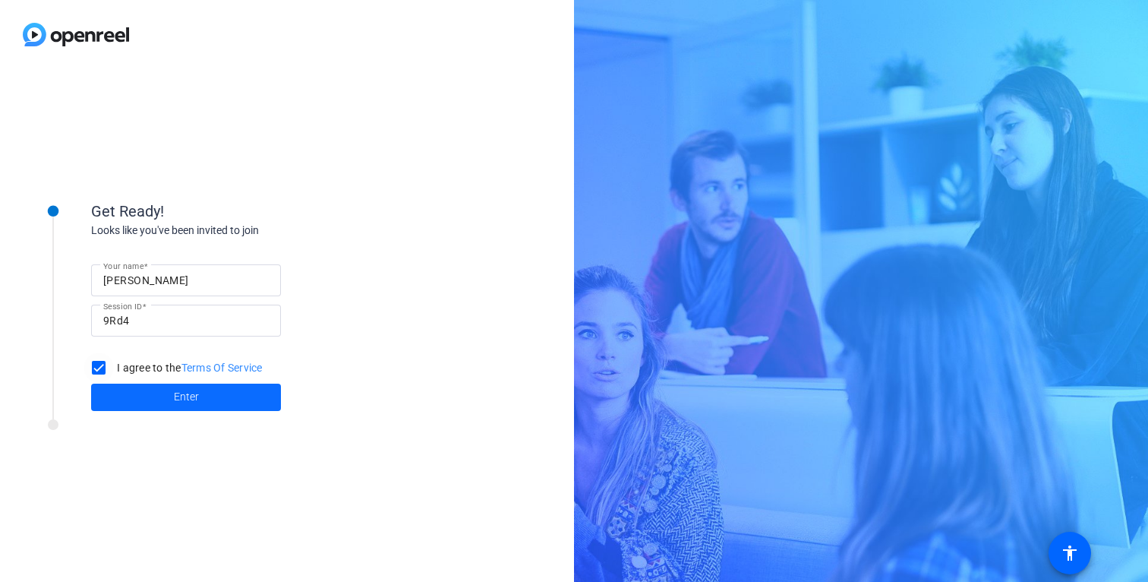
click at [124, 396] on span at bounding box center [186, 397] width 190 height 36
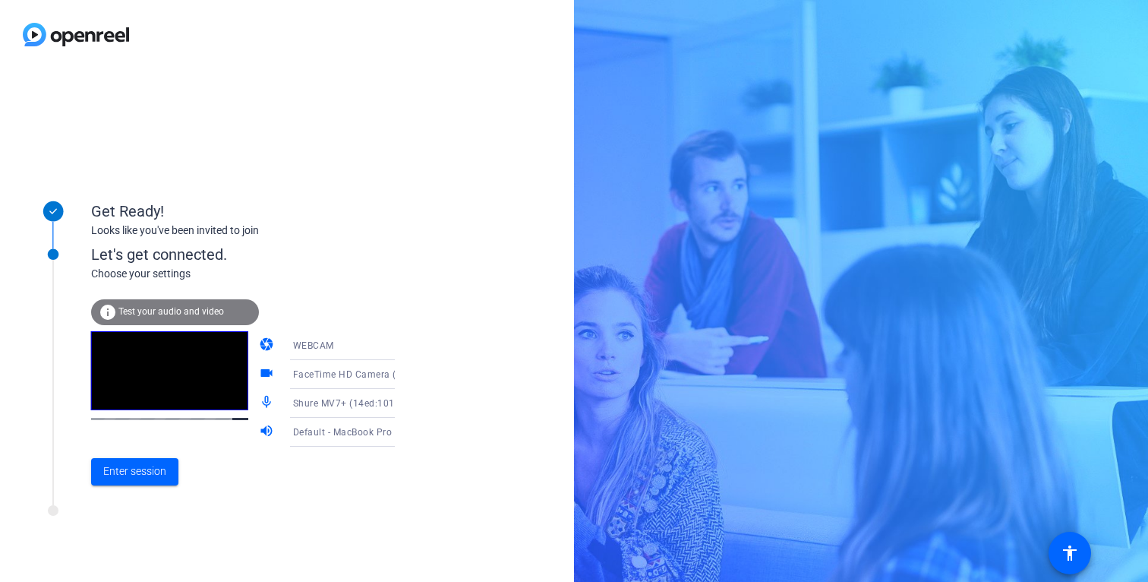
click at [401, 402] on icon at bounding box center [410, 403] width 18 height 18
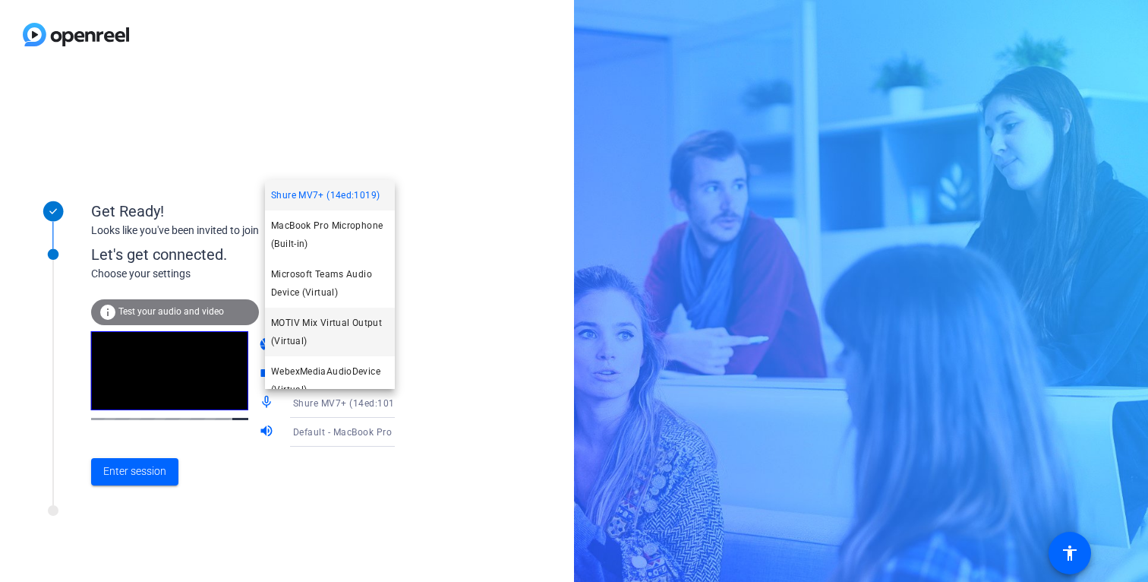
click at [346, 330] on span "MOTIV Mix Virtual Output (Virtual)" at bounding box center [330, 332] width 118 height 36
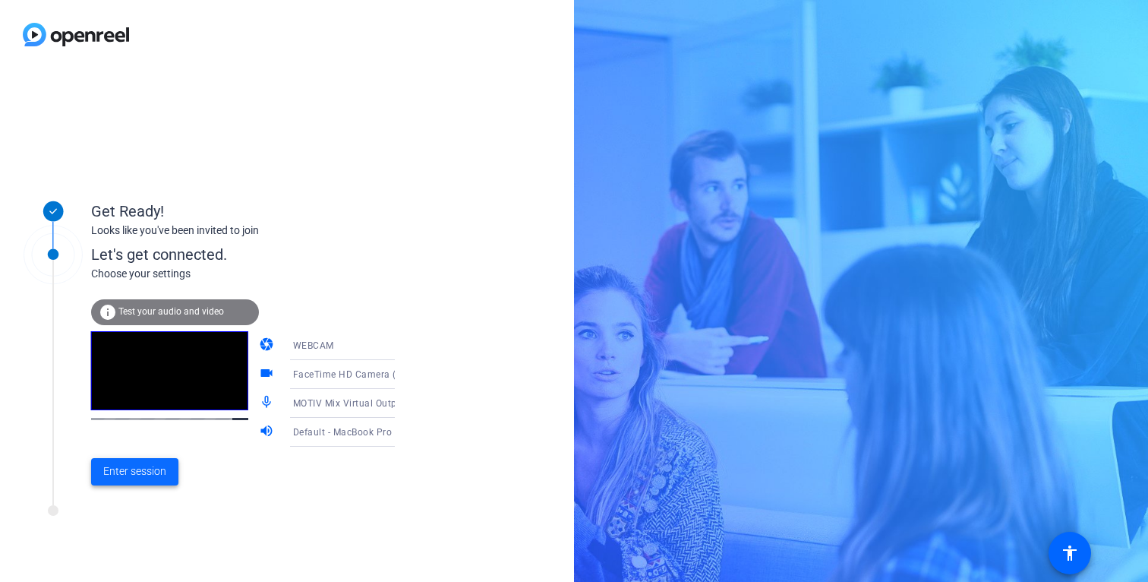
click at [156, 461] on span at bounding box center [134, 471] width 87 height 36
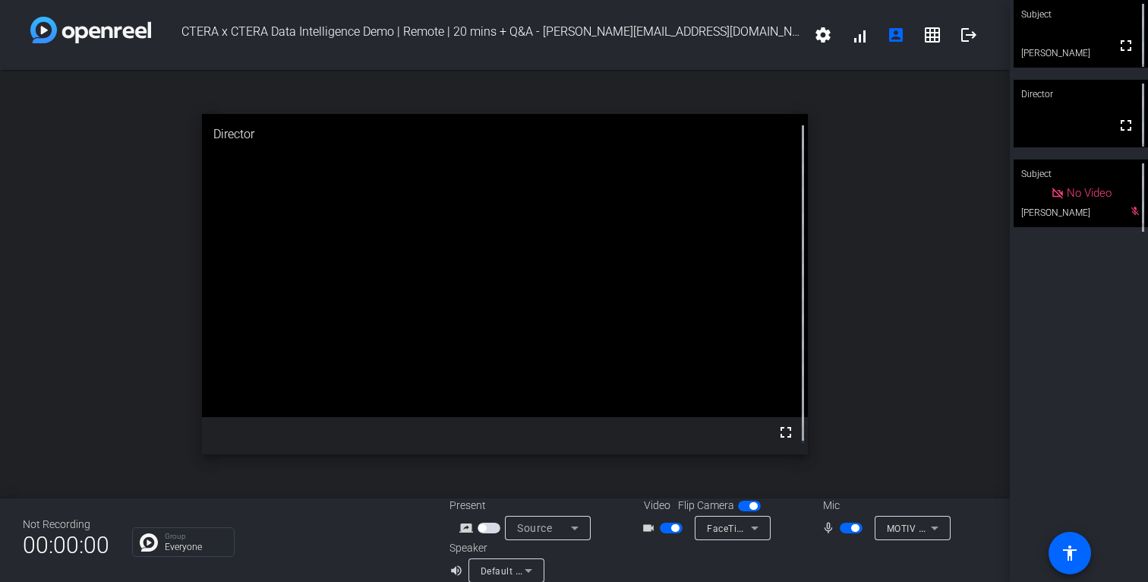
click at [892, 528] on span "MOTIV Mix Virtual Output (Virtual)" at bounding box center [963, 528] width 153 height 12
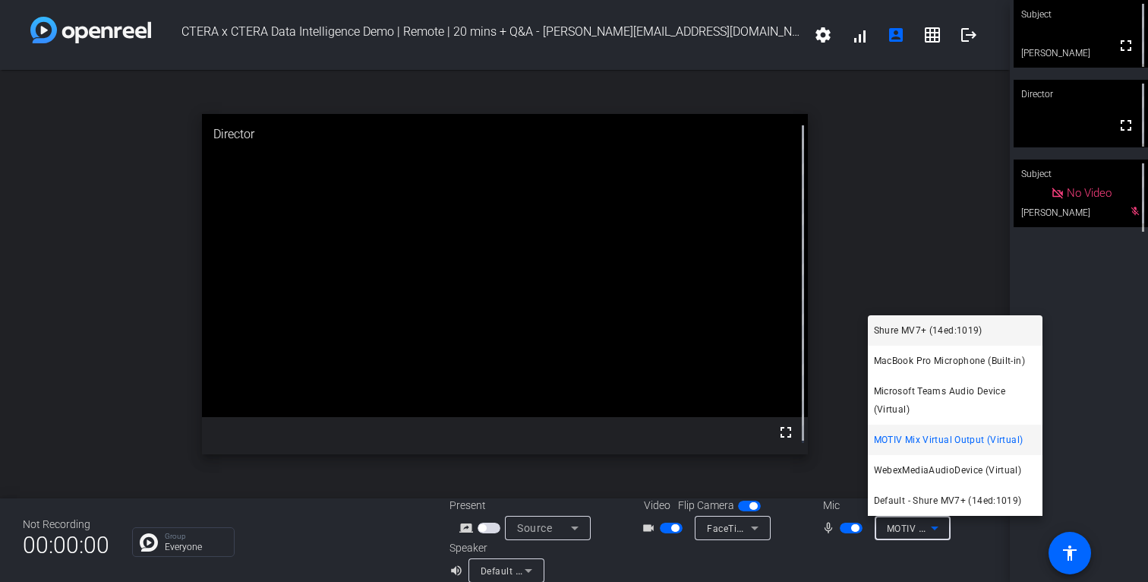
click at [949, 339] on span "Shure MV7+ (14ed:1019)" at bounding box center [928, 330] width 109 height 18
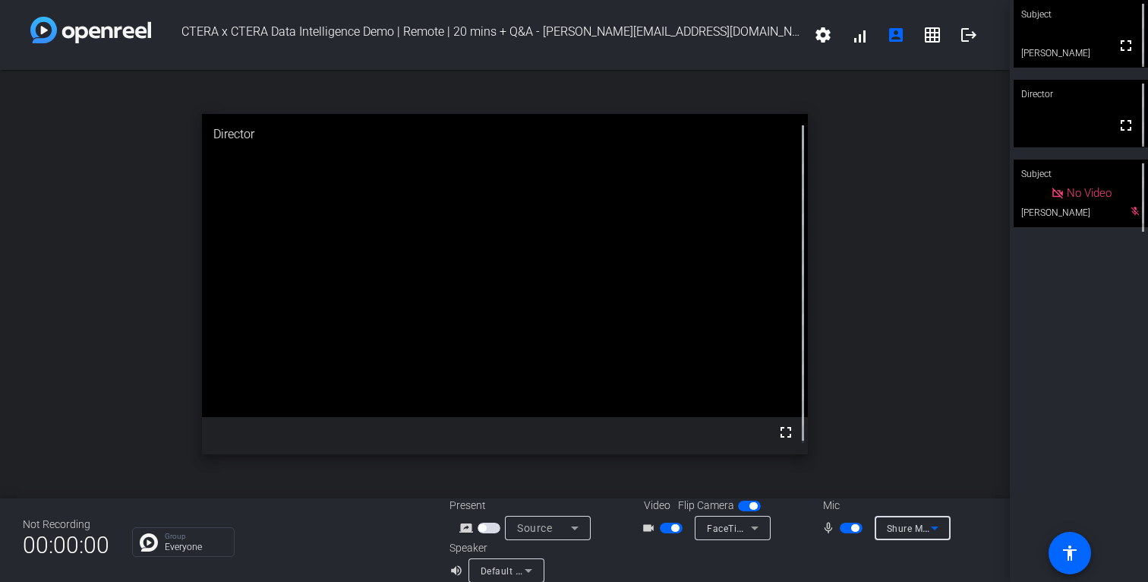
click at [911, 531] on span "Shure MV7+ (14ed:1019)" at bounding box center [942, 528] width 111 height 12
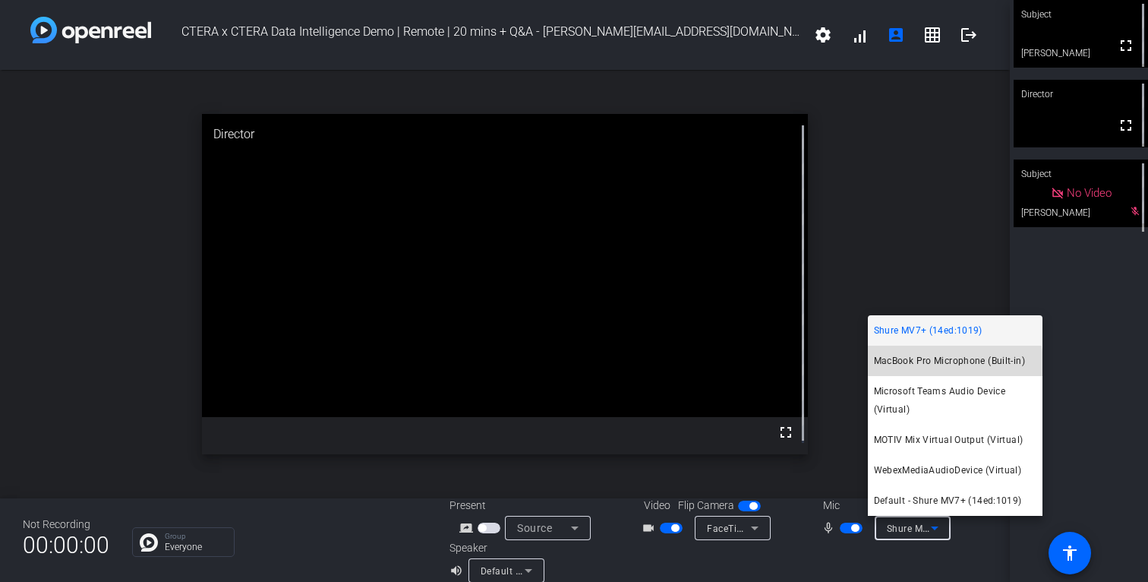
click at [911, 365] on span "MacBook Pro Microphone (Built-in)" at bounding box center [949, 361] width 151 height 18
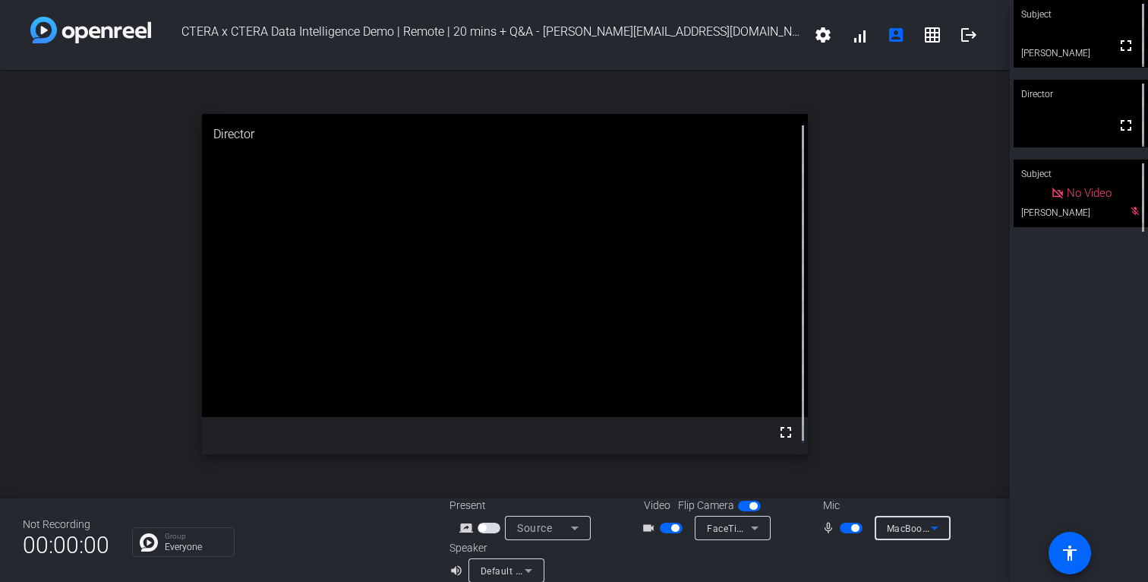
click at [488, 529] on span "button" at bounding box center [489, 528] width 23 height 11
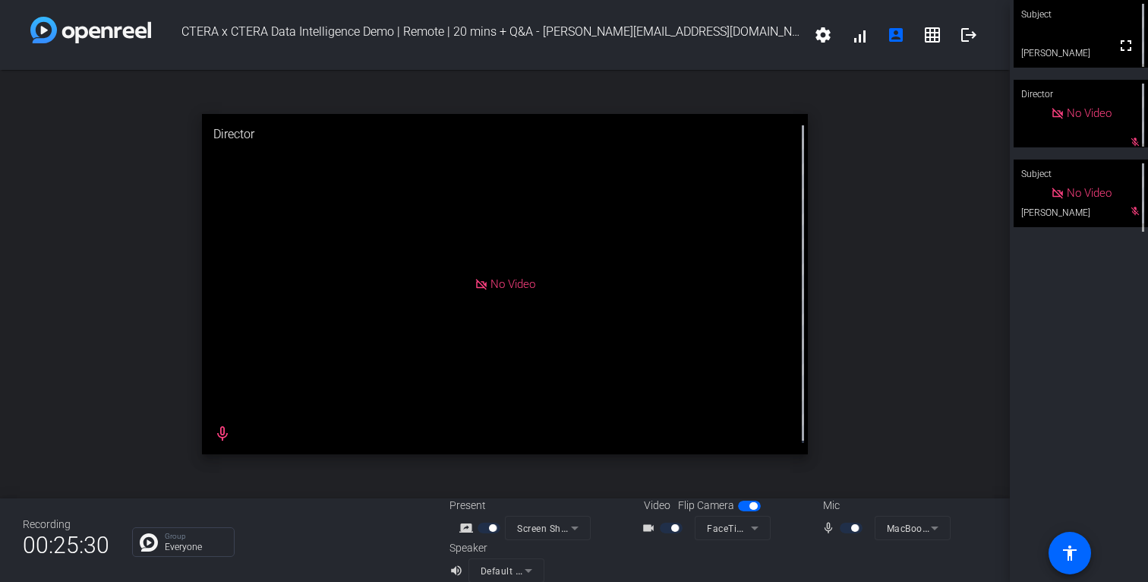
click at [427, 526] on div "Recording 00:25:30 Group Everyone Present screen_share_outline Screen Sharing V…" at bounding box center [505, 540] width 1010 height 84
click at [529, 529] on mat-form-field "Screen Sharing" at bounding box center [548, 528] width 86 height 24
click at [557, 527] on mat-form-field "Screen Sharing" at bounding box center [548, 528] width 86 height 24
click at [795, 504] on div "Video Flip Camera videocam_outline FaceTime HD Camera (D288:CE50)" at bounding box center [718, 518] width 179 height 43
